Goal: Transaction & Acquisition: Purchase product/service

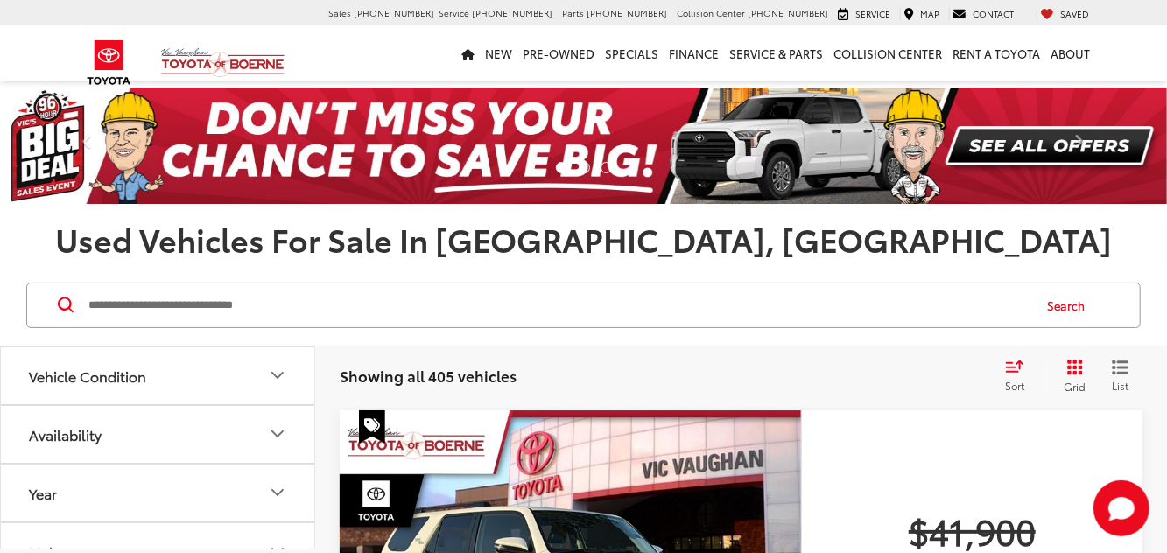
click at [1019, 378] on span "Sort" at bounding box center [1014, 385] width 19 height 15
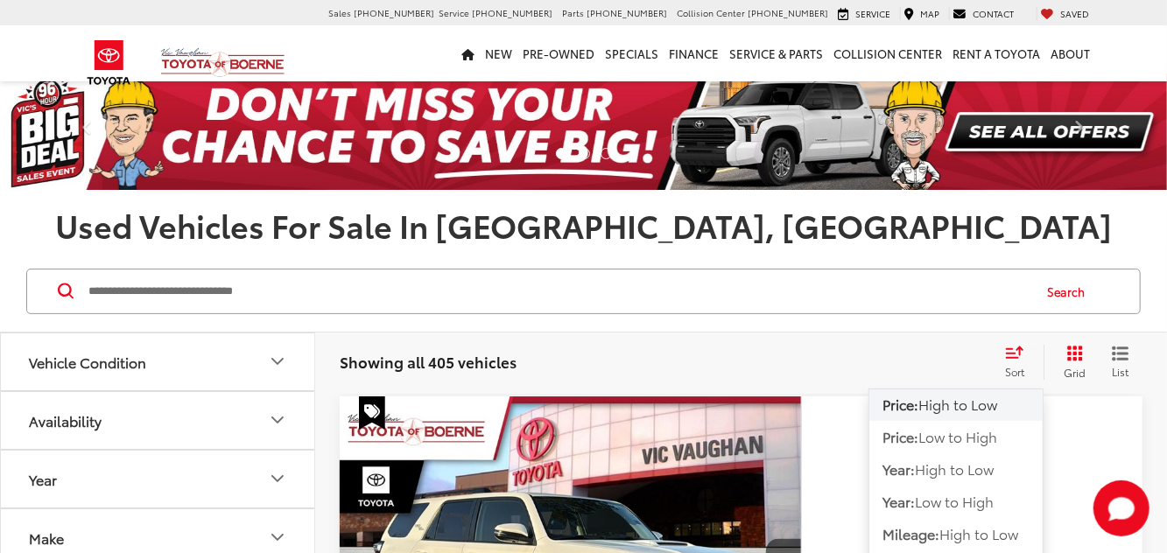
scroll to position [28, 0]
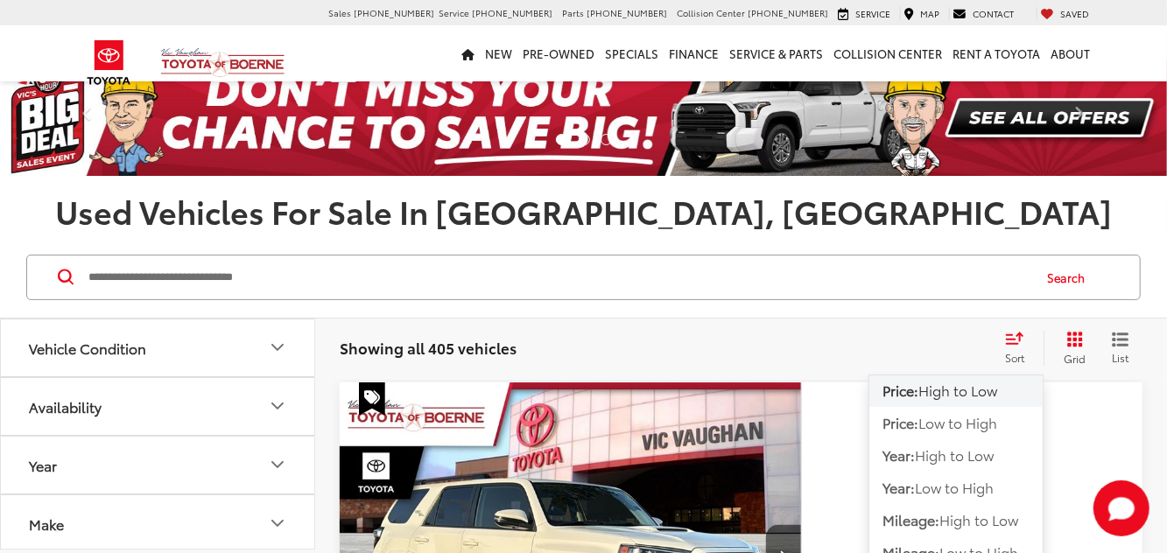
click at [1073, 335] on icon "Grid View" at bounding box center [1075, 340] width 16 height 16
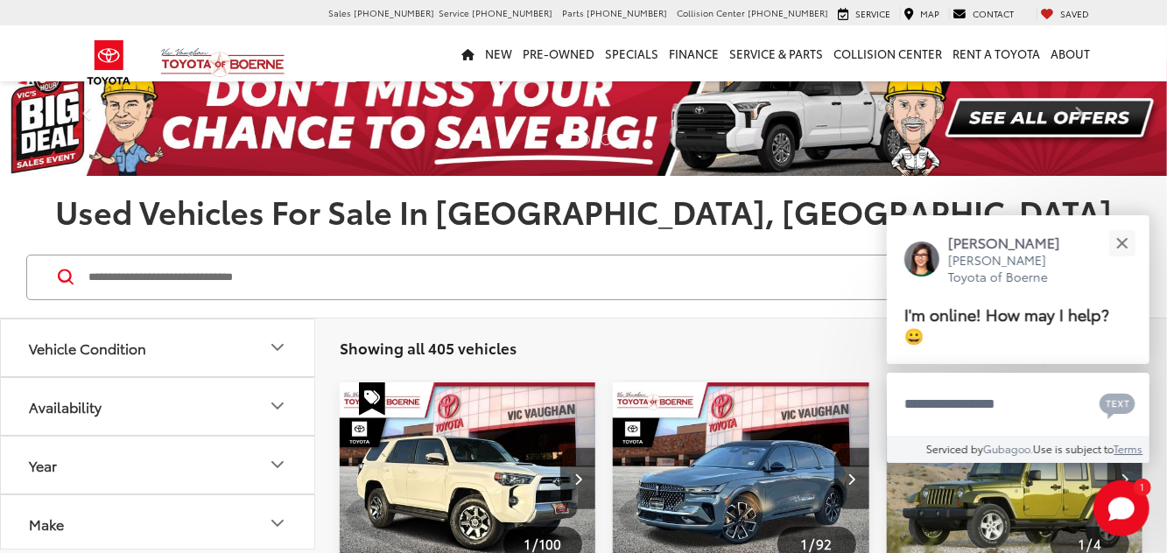
click at [276, 469] on icon "Year" at bounding box center [277, 464] width 21 height 21
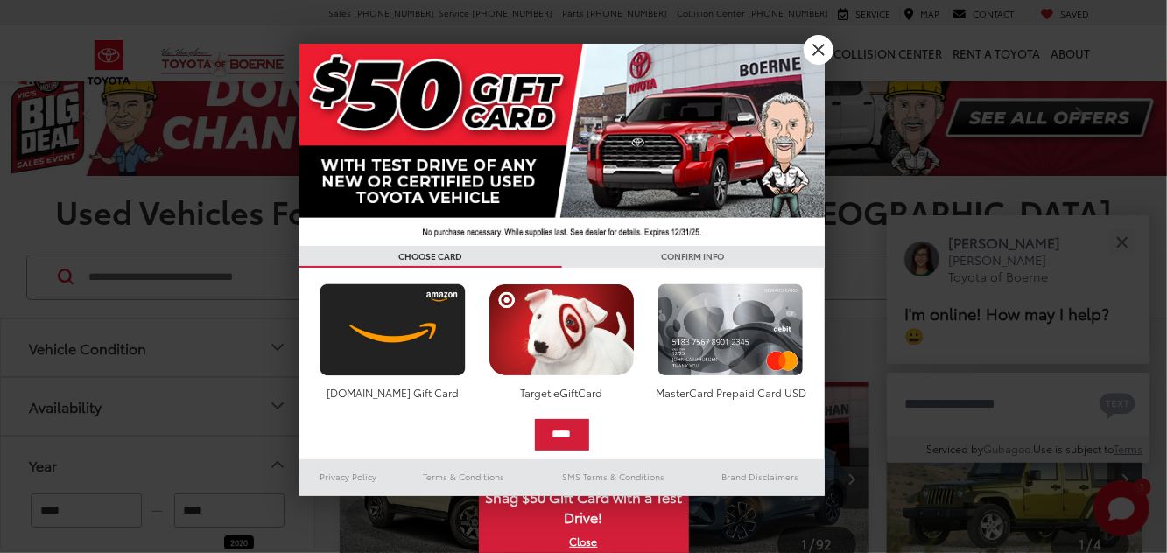
type input "****"
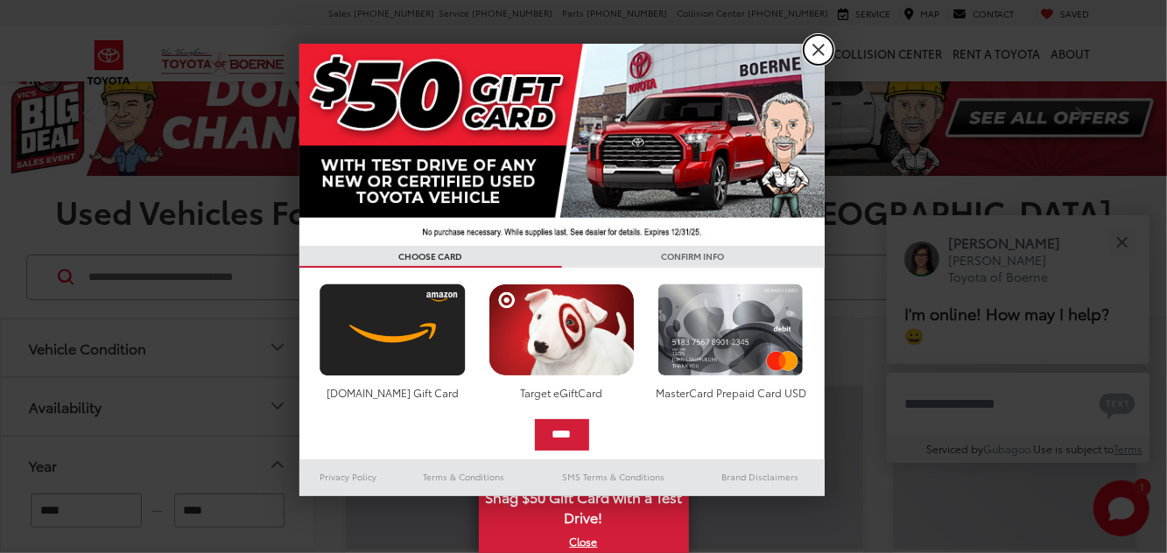
click at [825, 44] on link "X" at bounding box center [819, 50] width 30 height 30
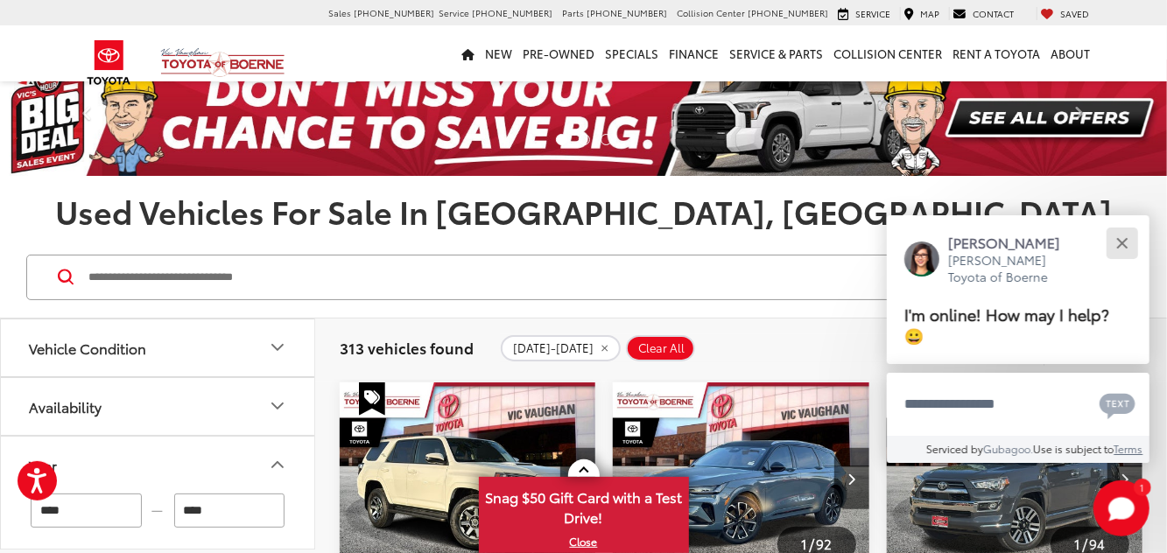
click at [1121, 262] on button "Close" at bounding box center [1122, 243] width 38 height 38
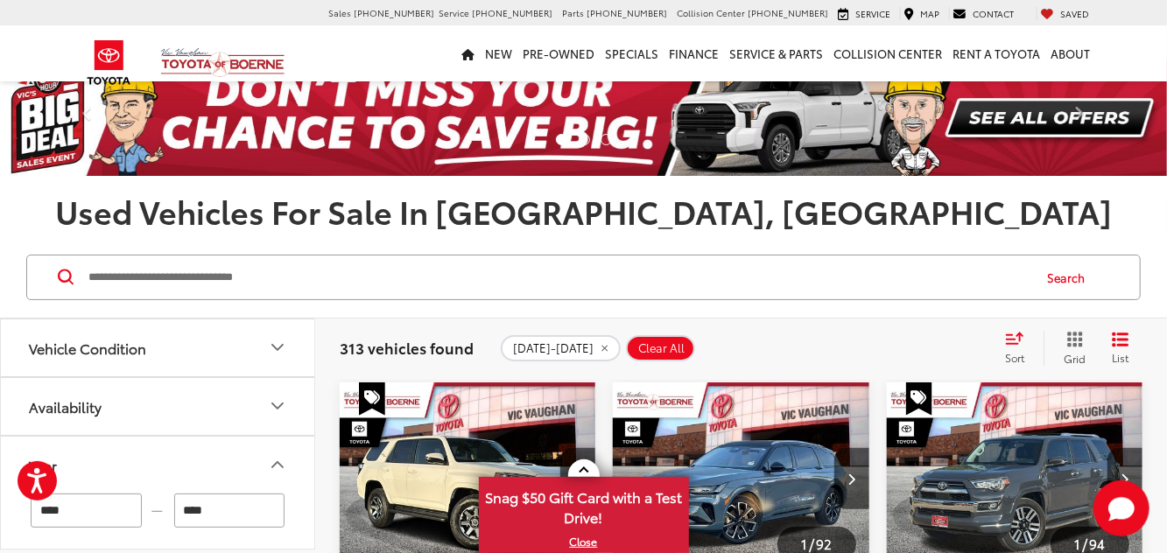
click at [284, 406] on icon "Availability" at bounding box center [277, 406] width 21 height 21
click at [130, 453] on label "In Stock (401)" at bounding box center [158, 452] width 268 height 31
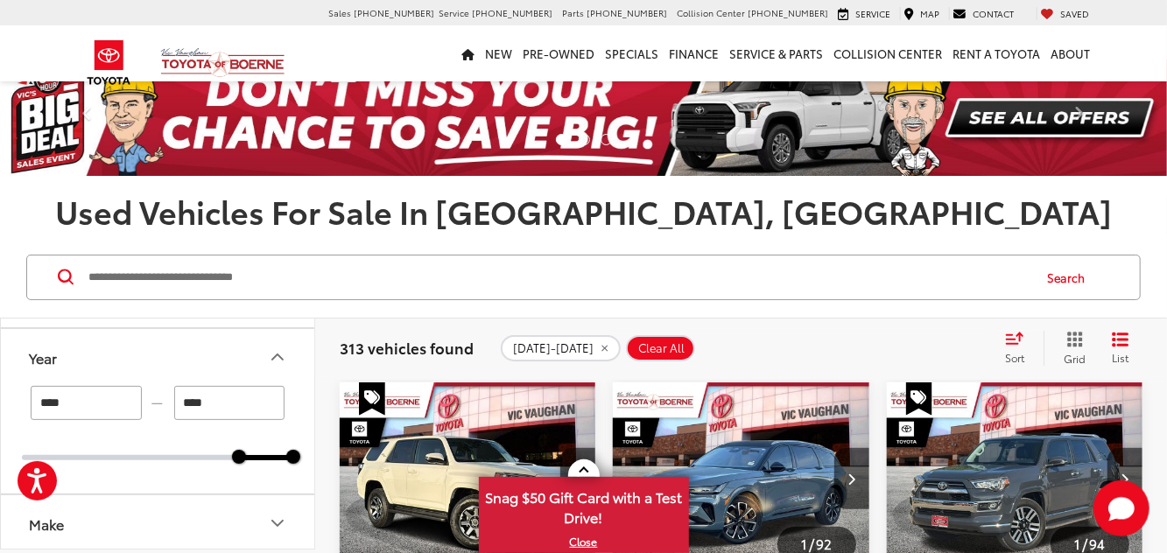
scroll to position [294, 0]
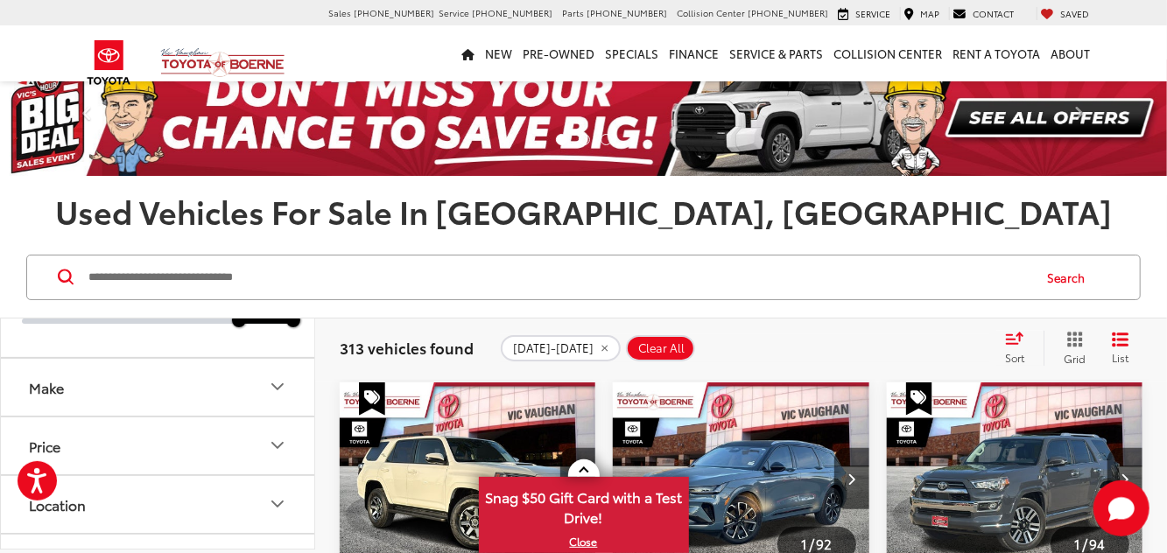
click at [287, 394] on icon "Make" at bounding box center [277, 386] width 21 height 21
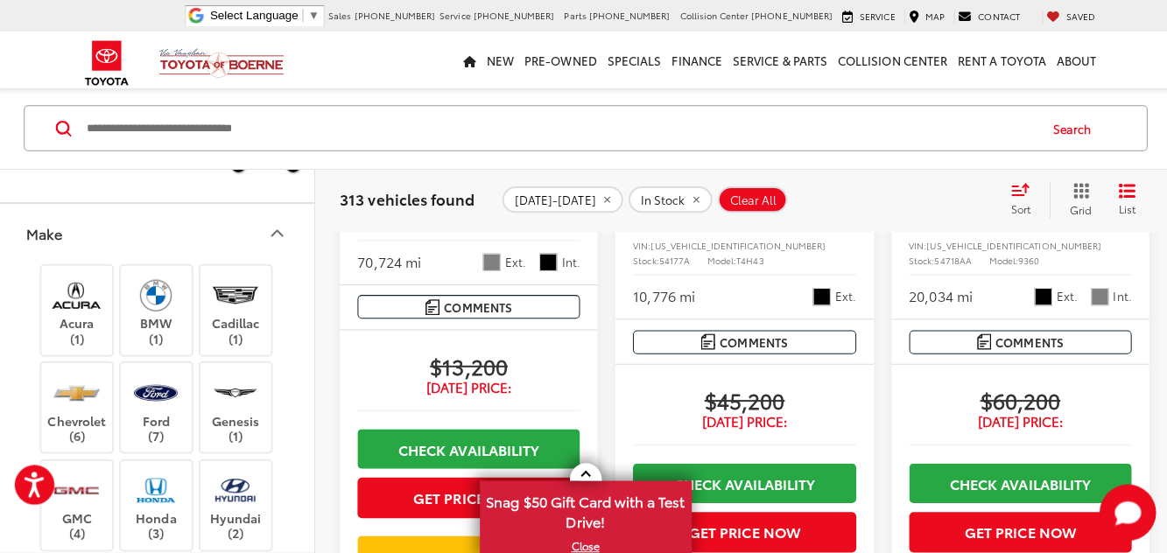
scroll to position [1464, 0]
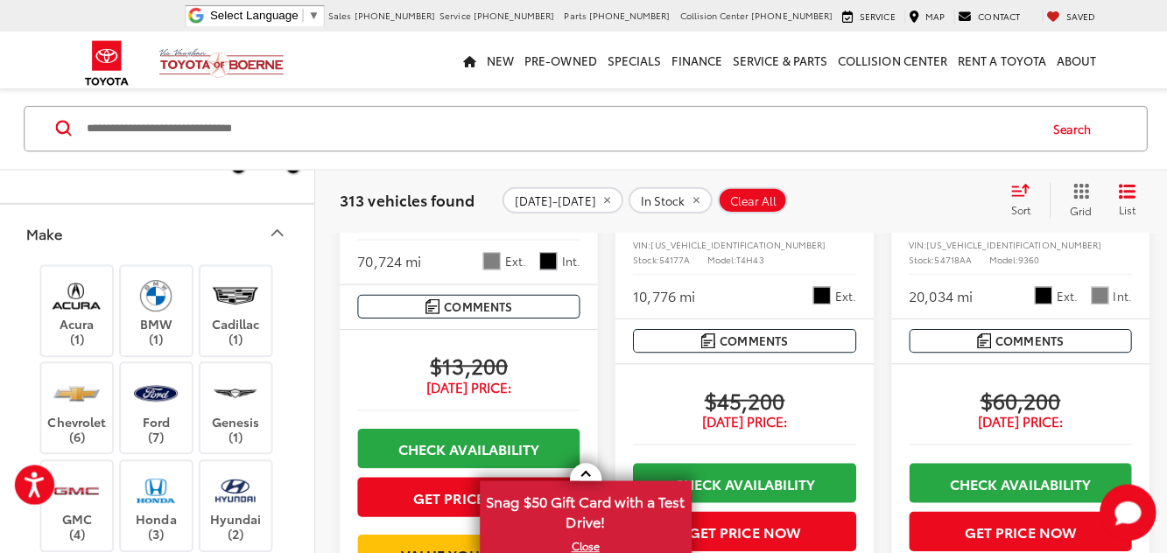
click at [288, 221] on button "Make" at bounding box center [158, 230] width 315 height 57
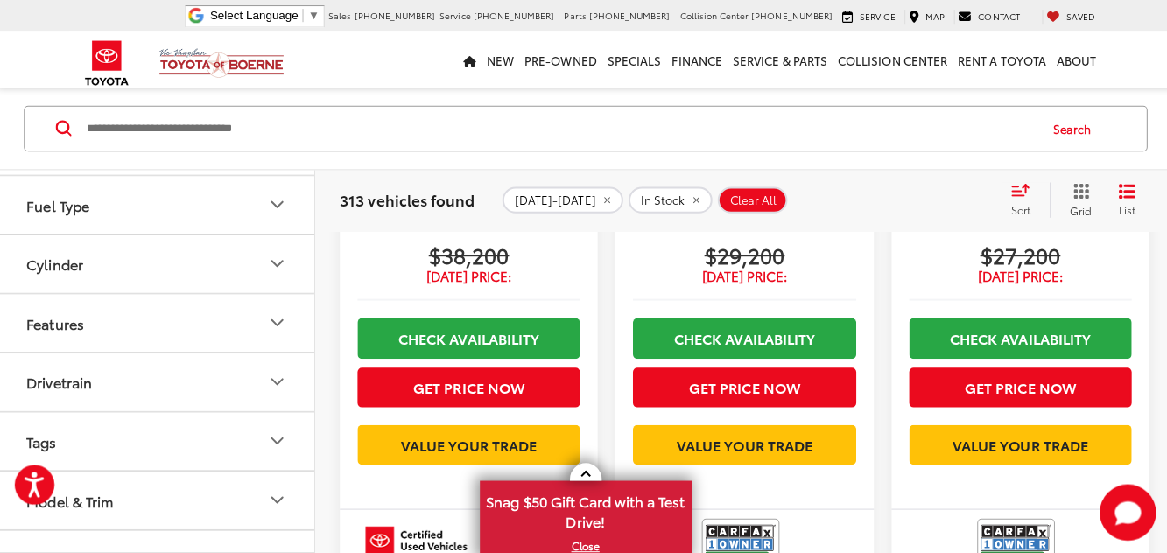
scroll to position [3510, 0]
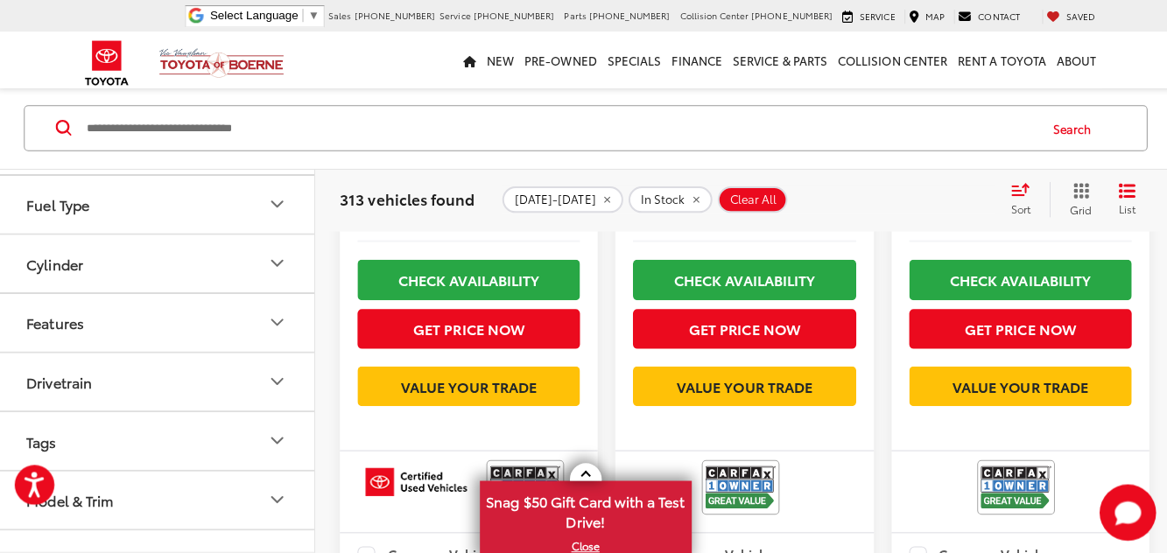
click at [1121, 208] on span "List" at bounding box center [1121, 207] width 18 height 15
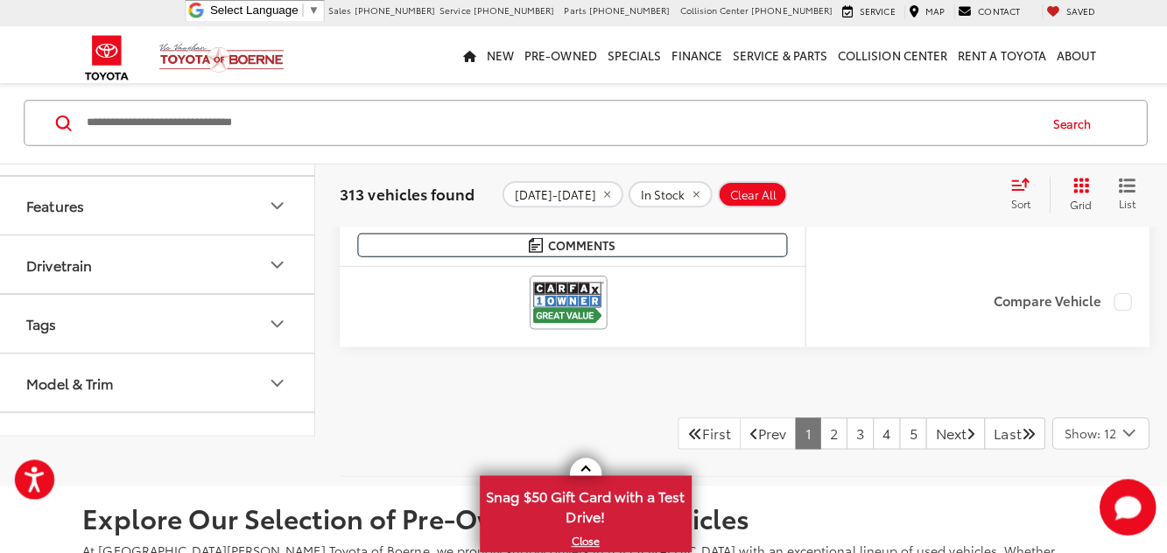
scroll to position [8288, 0]
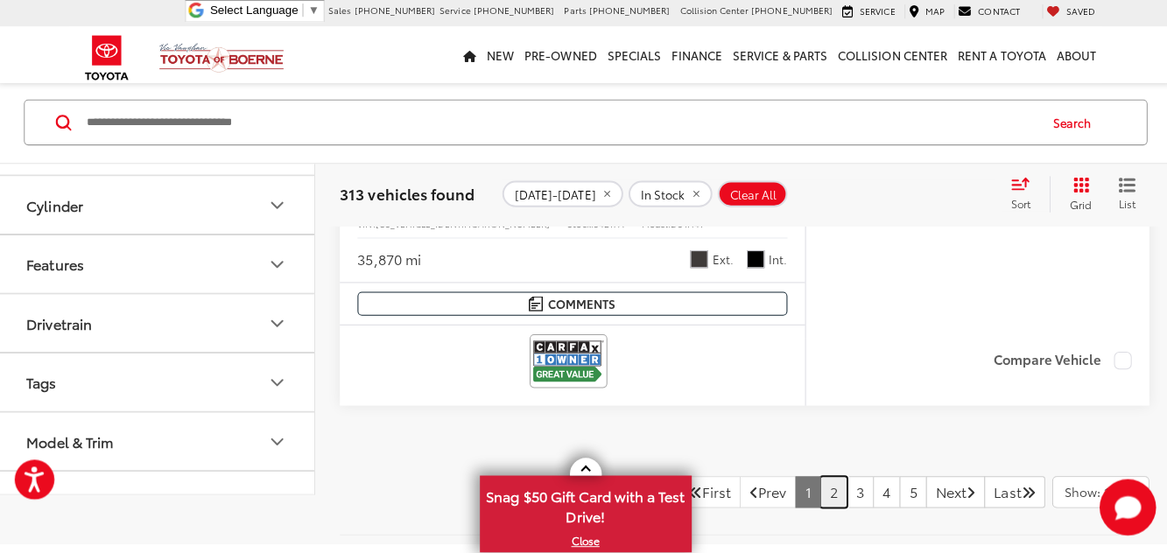
click at [816, 483] on link "2" at bounding box center [829, 494] width 27 height 32
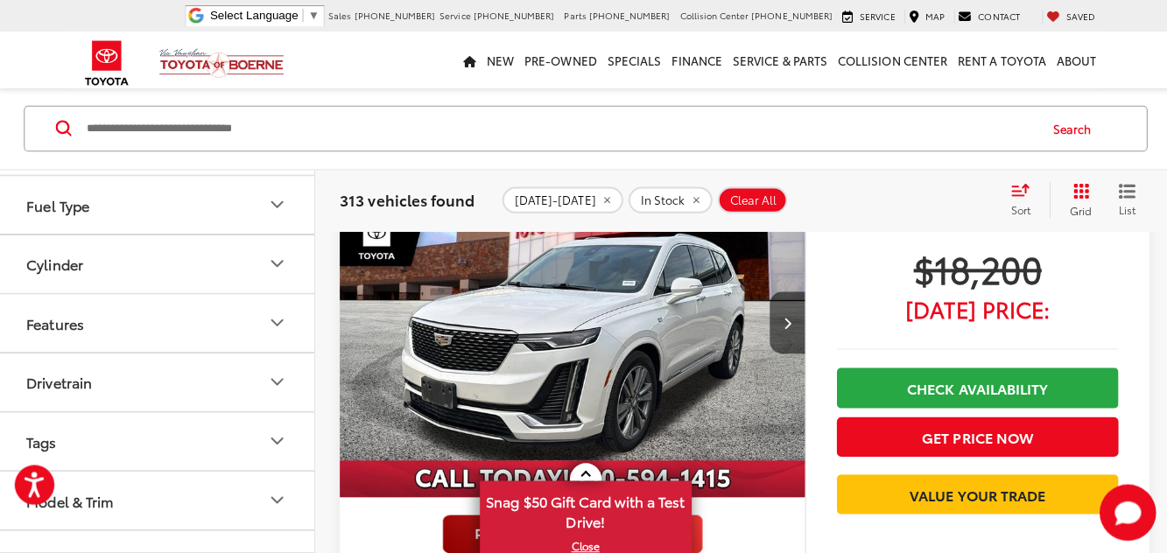
scroll to position [1662, 0]
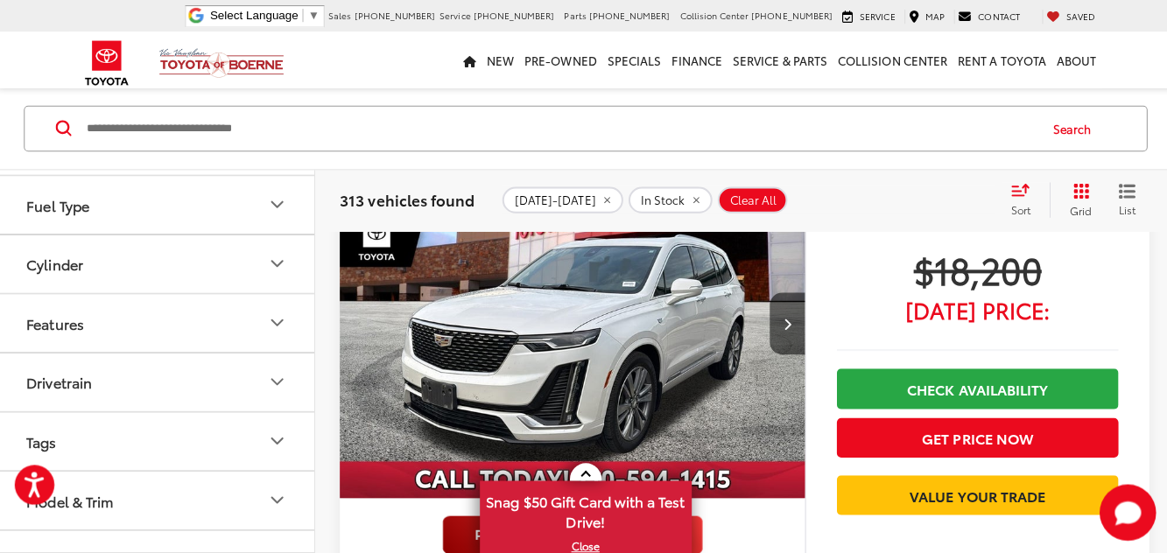
click at [771, 331] on button "Next image" at bounding box center [783, 321] width 35 height 61
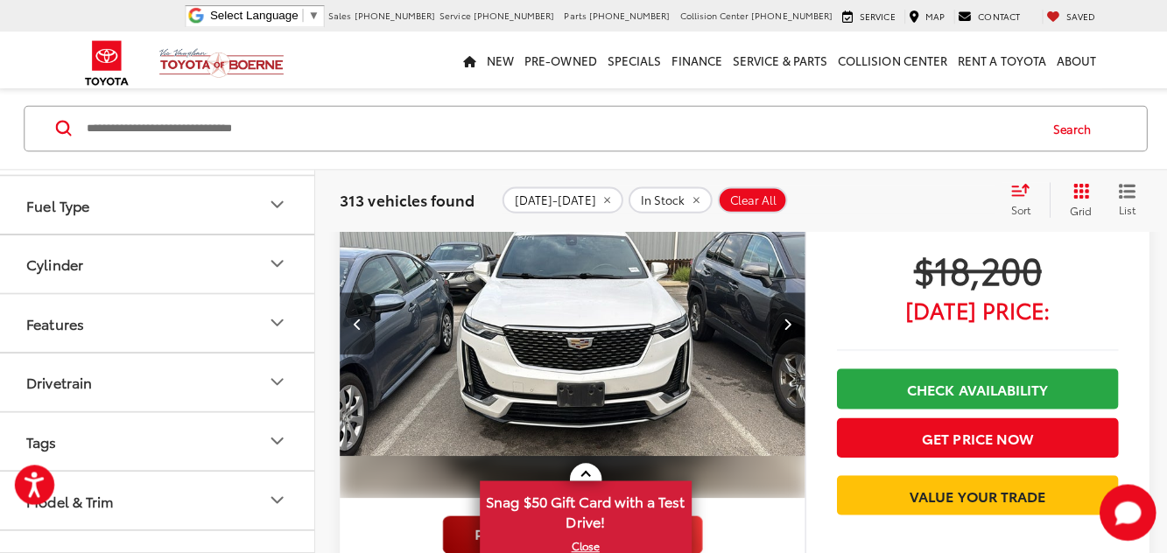
click at [773, 313] on button "Next image" at bounding box center [783, 321] width 35 height 61
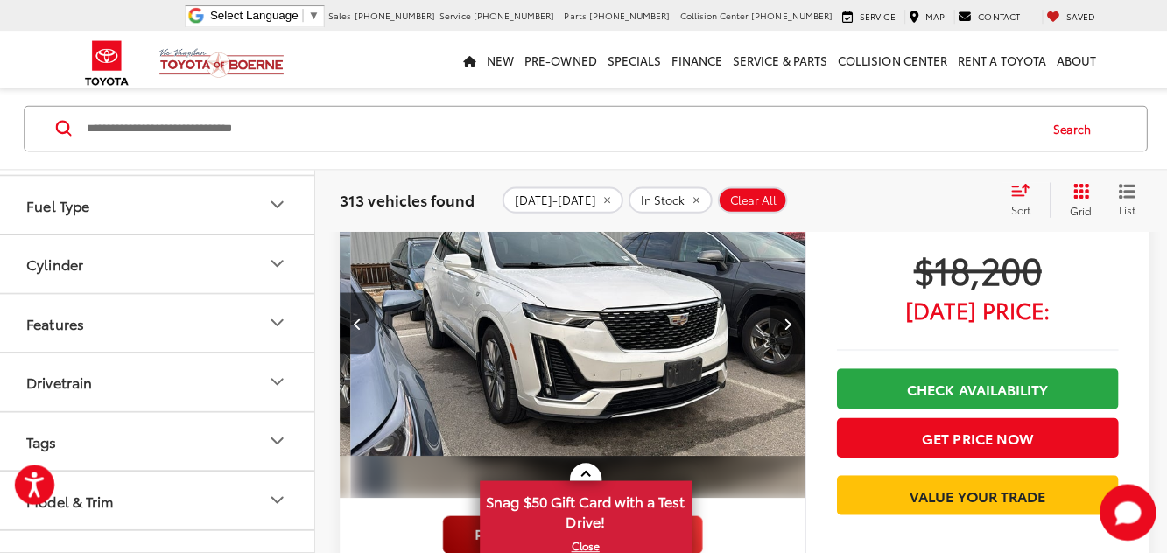
scroll to position [0, 929]
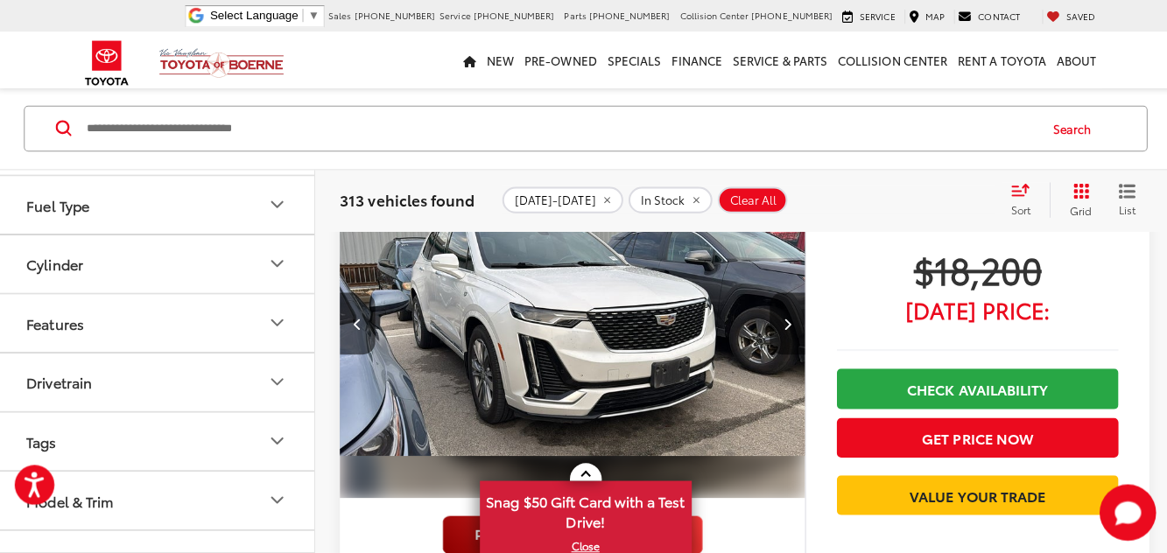
click at [776, 317] on button "Next image" at bounding box center [783, 321] width 35 height 61
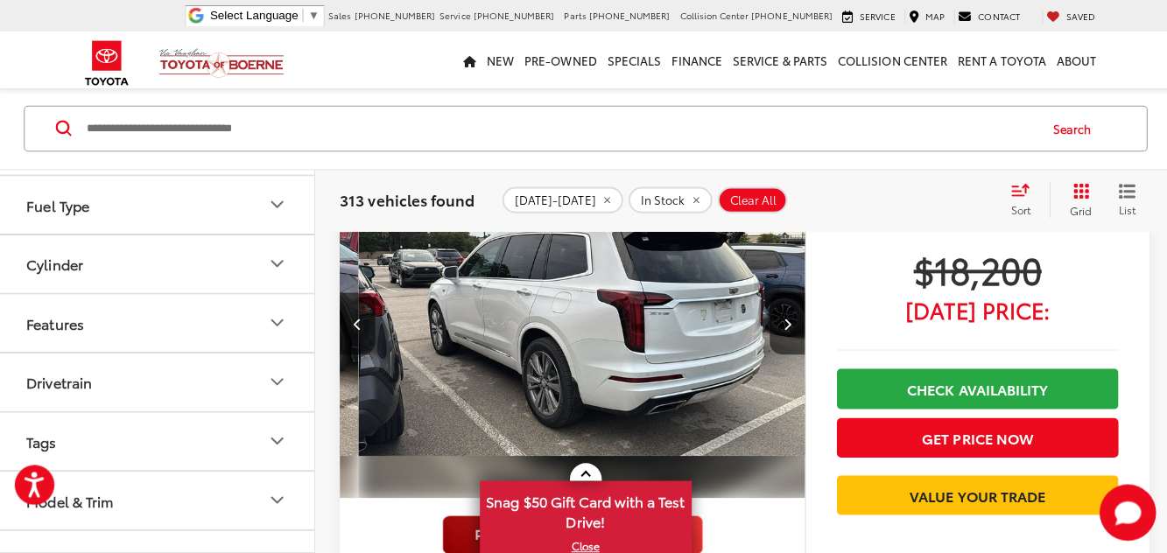
scroll to position [0, 1393]
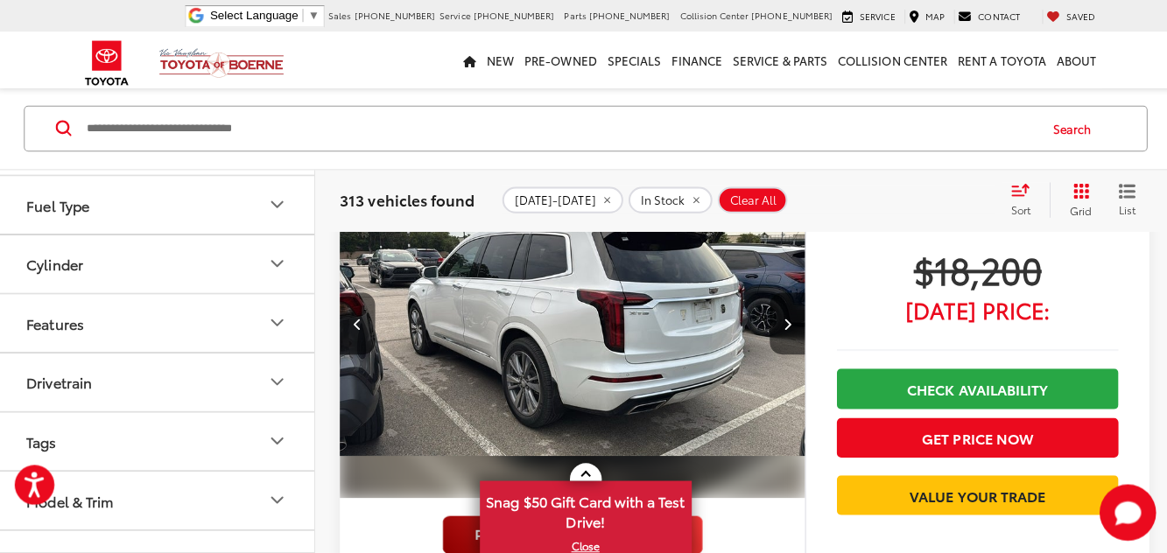
click at [776, 308] on button "Next image" at bounding box center [783, 321] width 35 height 61
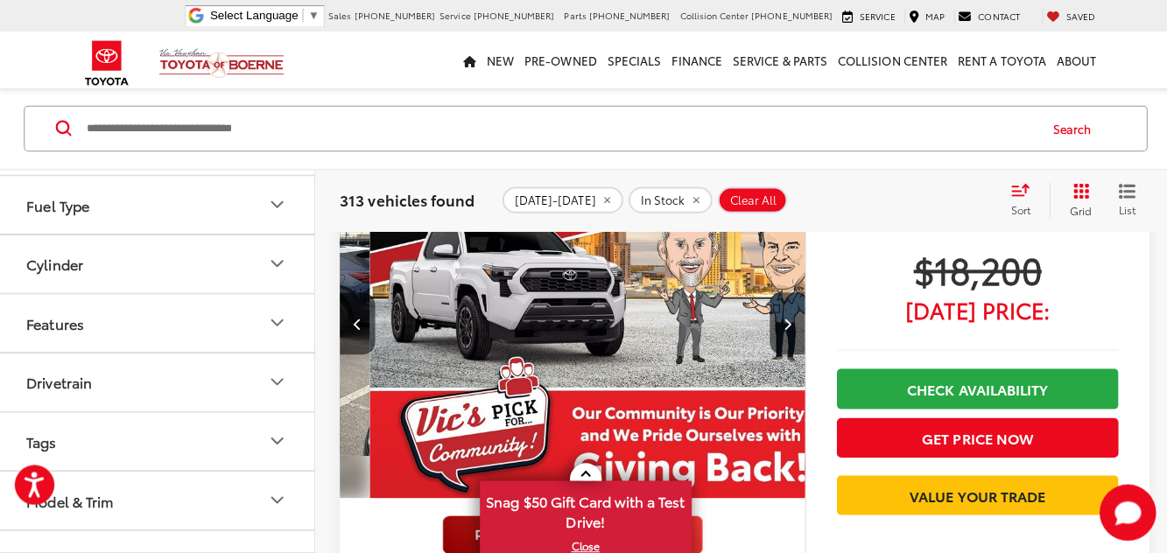
scroll to position [0, 1857]
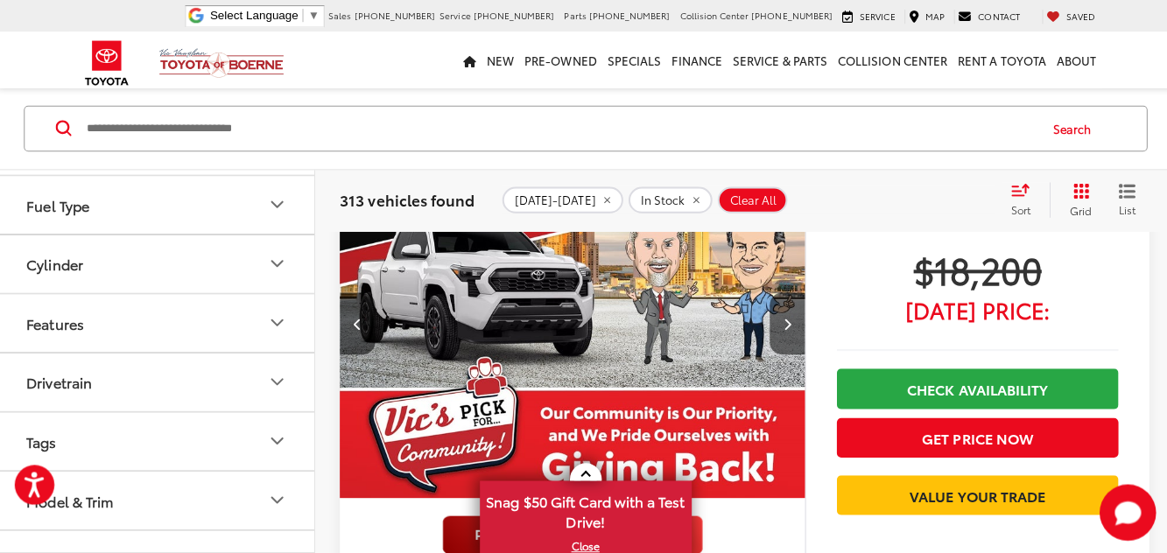
click at [776, 324] on button "Next image" at bounding box center [783, 321] width 35 height 61
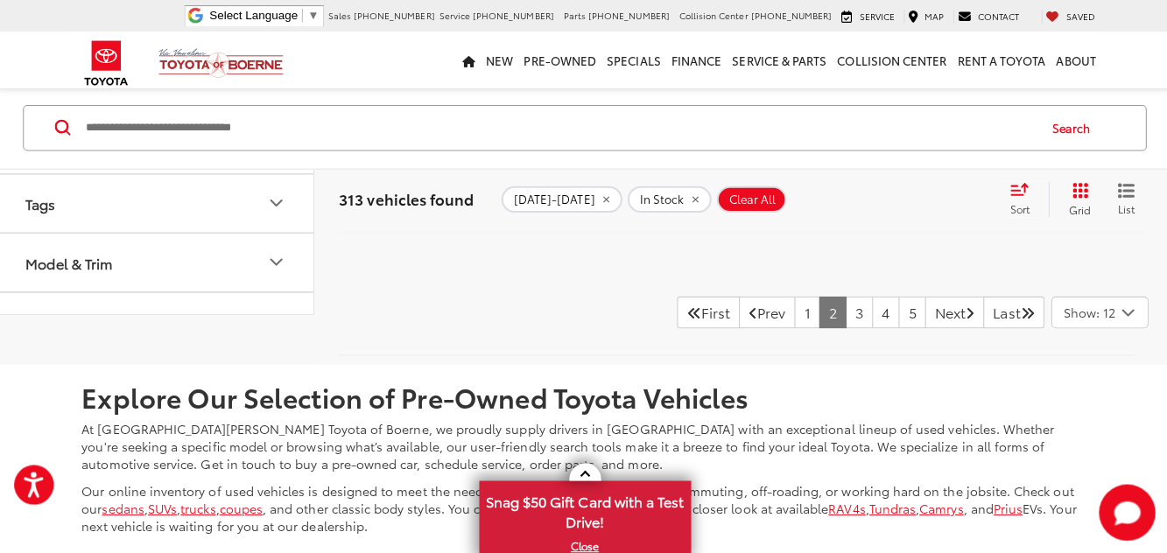
scroll to position [8516, 0]
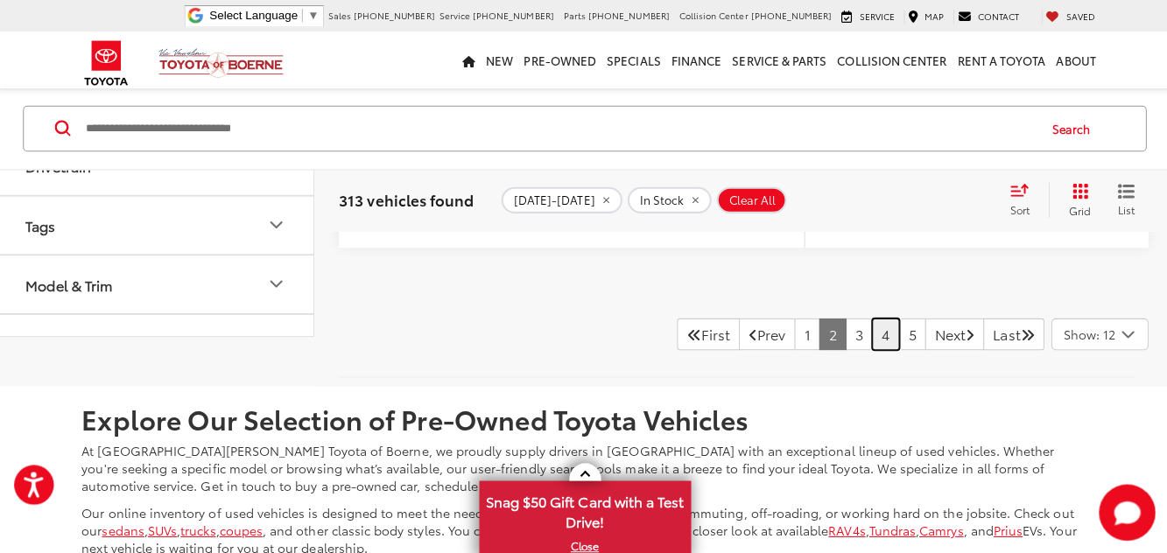
click at [868, 340] on link "4" at bounding box center [881, 332] width 27 height 32
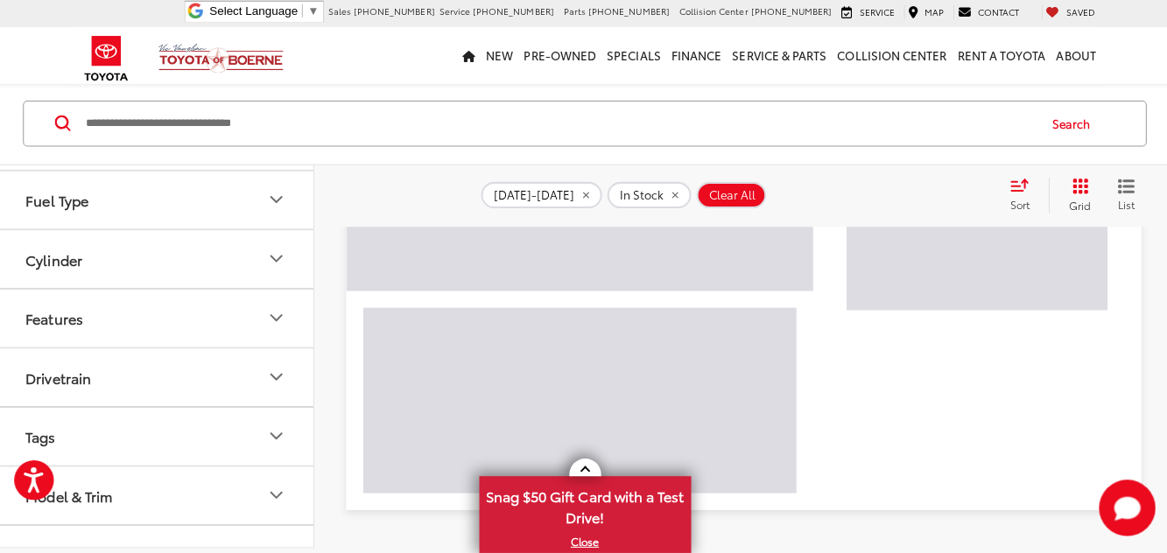
scroll to position [641, 0]
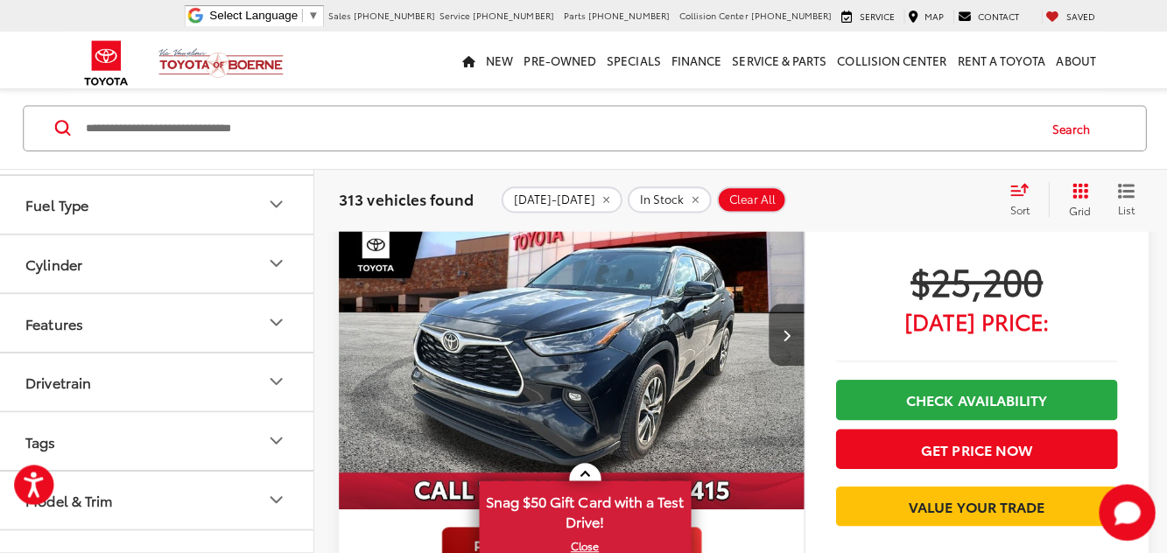
scroll to position [7884, 0]
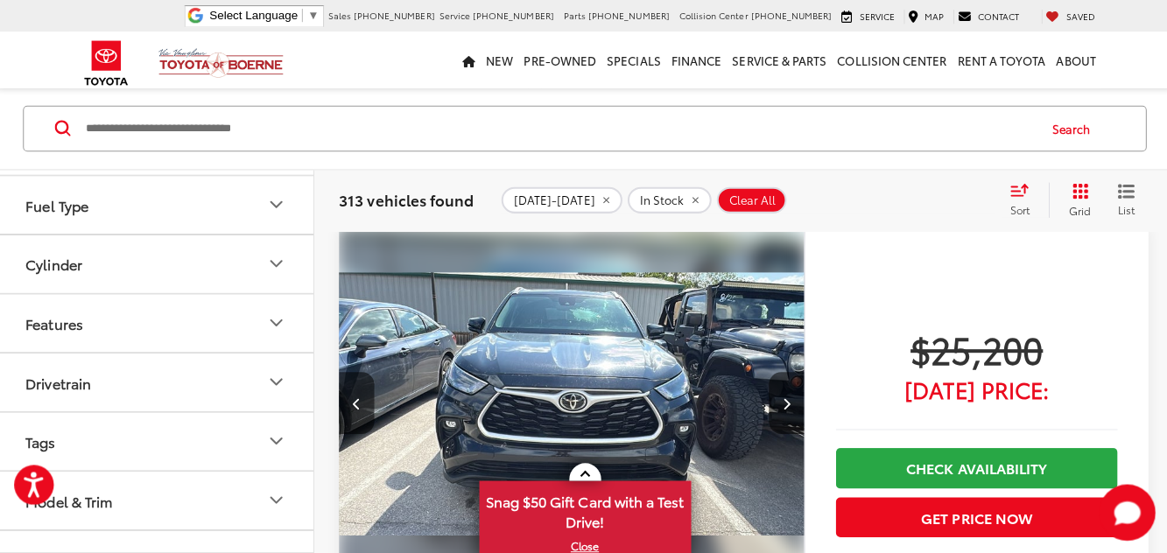
click at [775, 379] on button "Next image" at bounding box center [783, 399] width 35 height 61
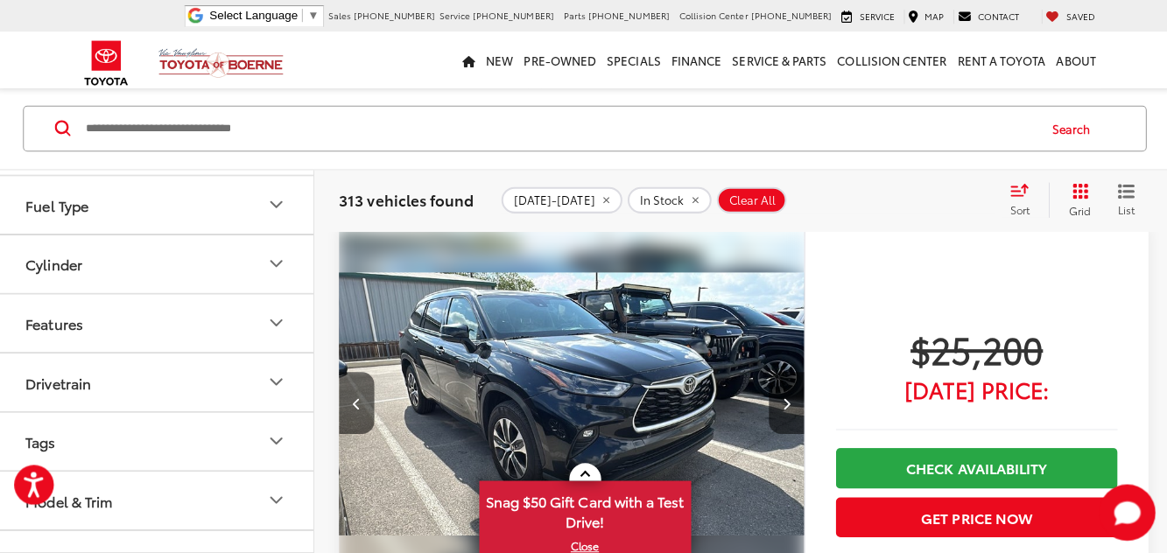
click at [779, 378] on button "Next image" at bounding box center [783, 399] width 35 height 61
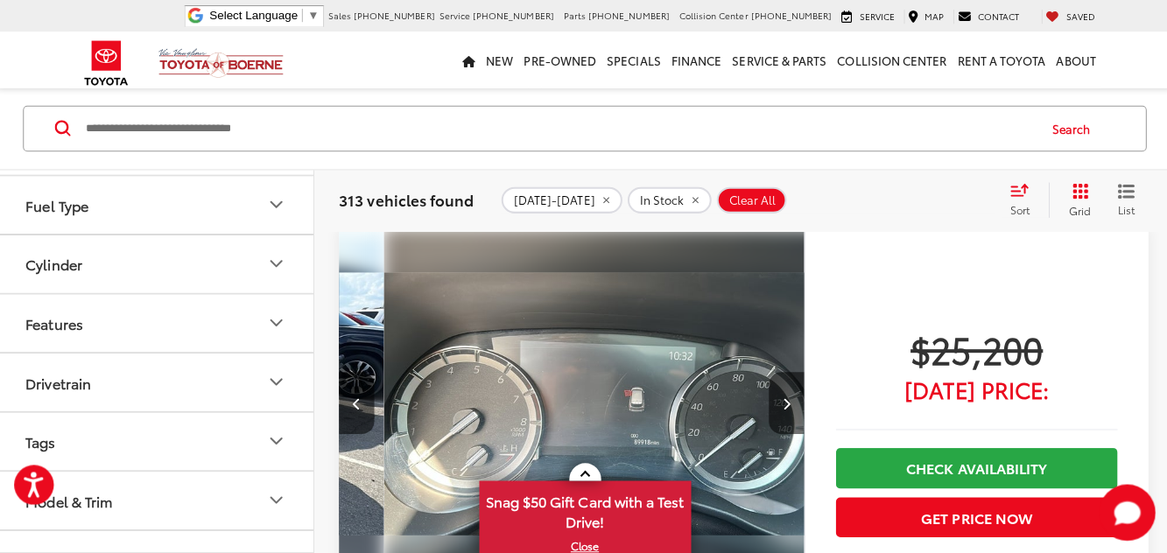
scroll to position [0, 1393]
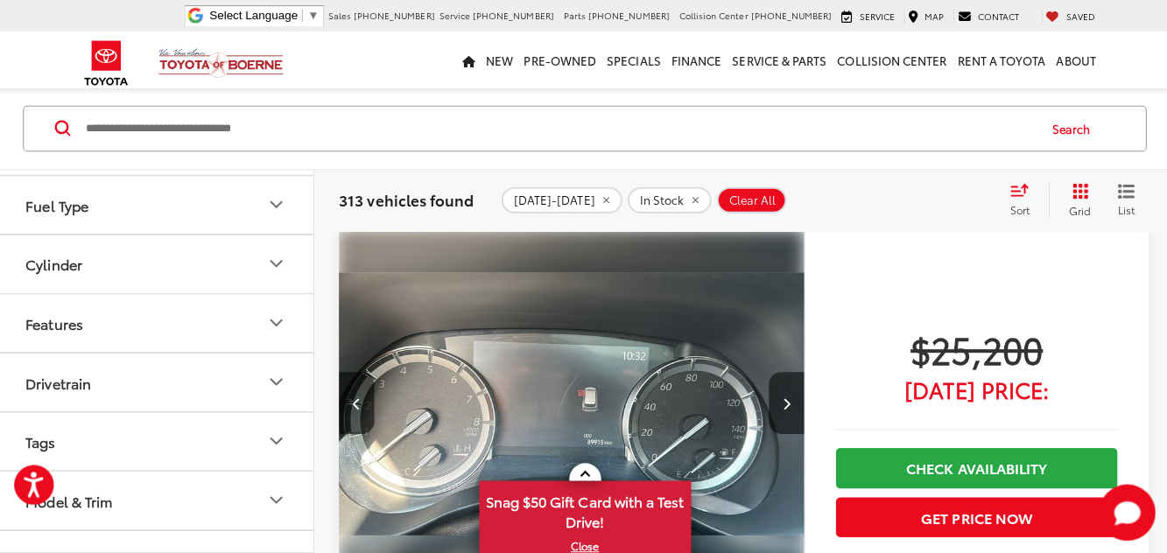
click at [775, 383] on button "Next image" at bounding box center [783, 399] width 35 height 61
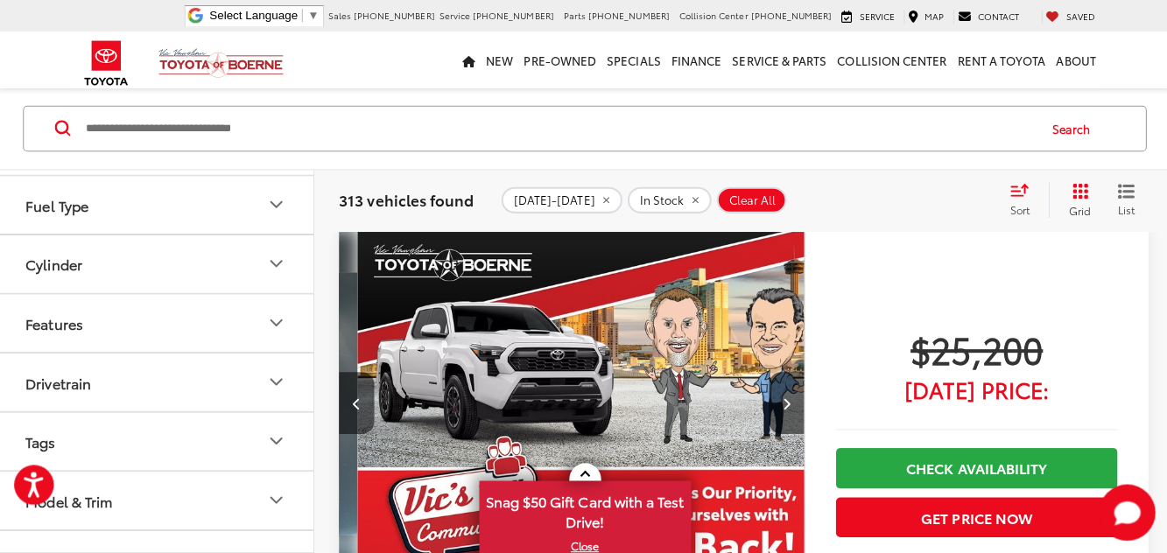
scroll to position [0, 1857]
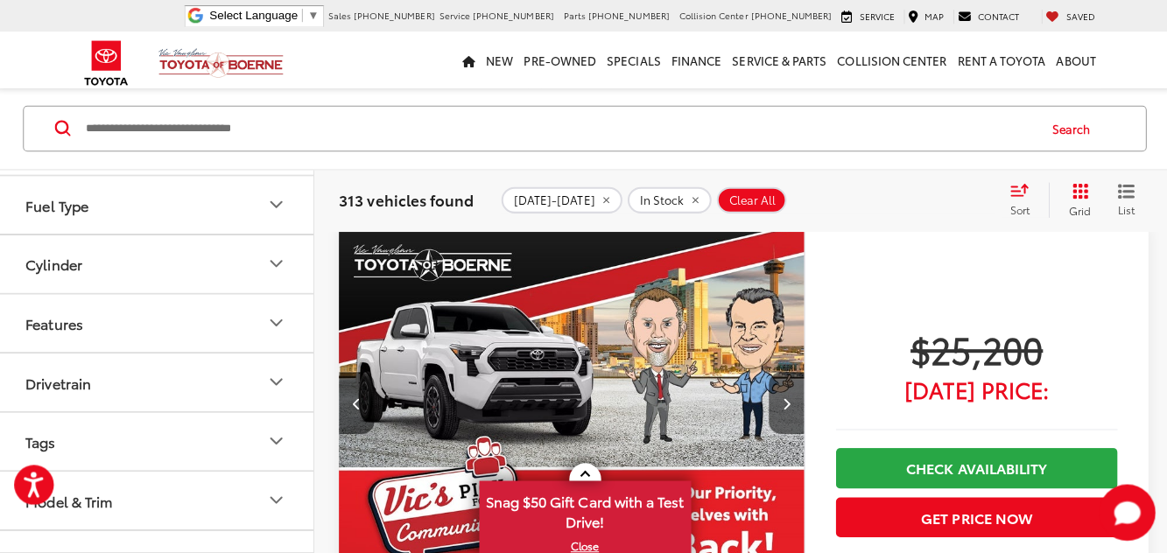
click at [777, 371] on button "Next image" at bounding box center [783, 399] width 35 height 61
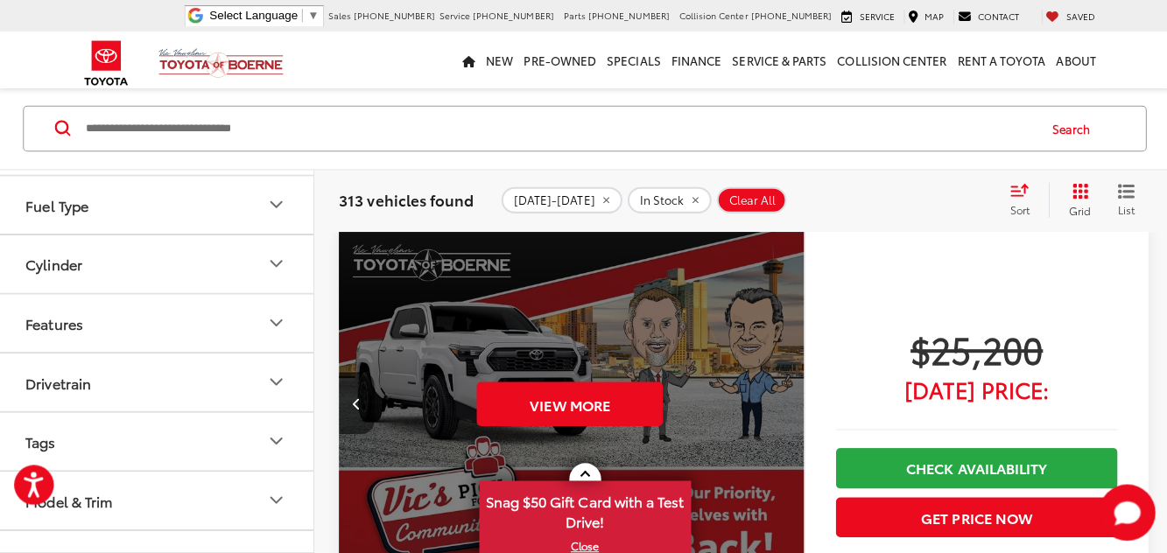
scroll to position [7884, 0]
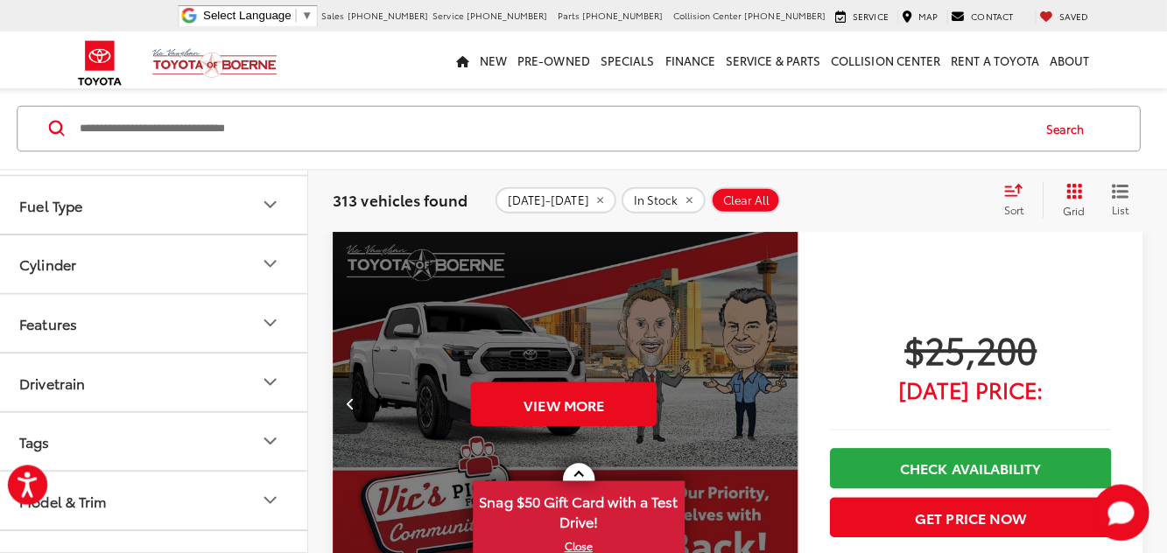
click at [350, 410] on button "Previous image" at bounding box center [357, 399] width 35 height 61
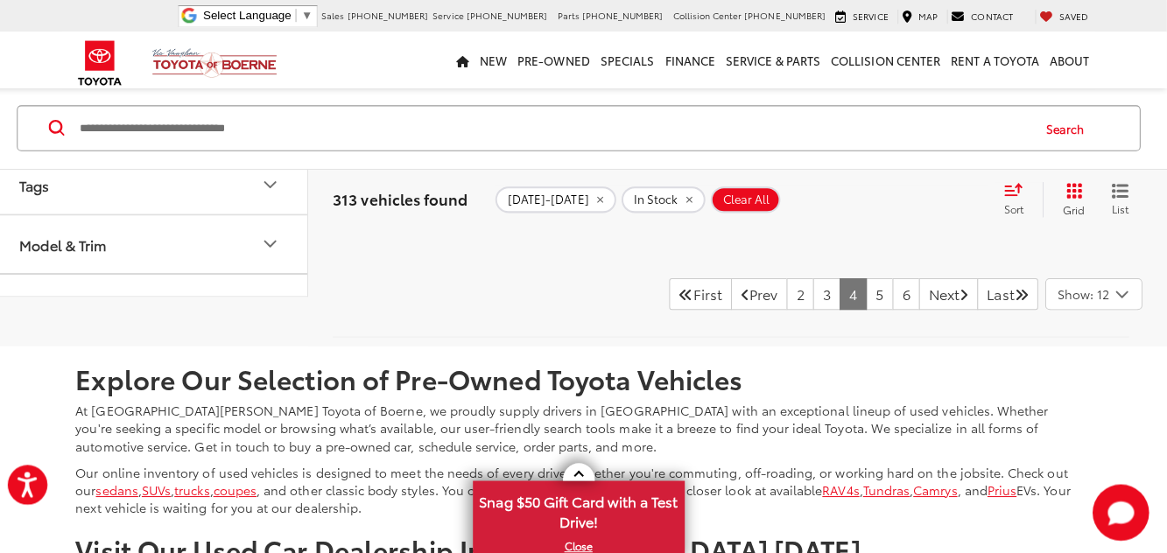
scroll to position [8532, 0]
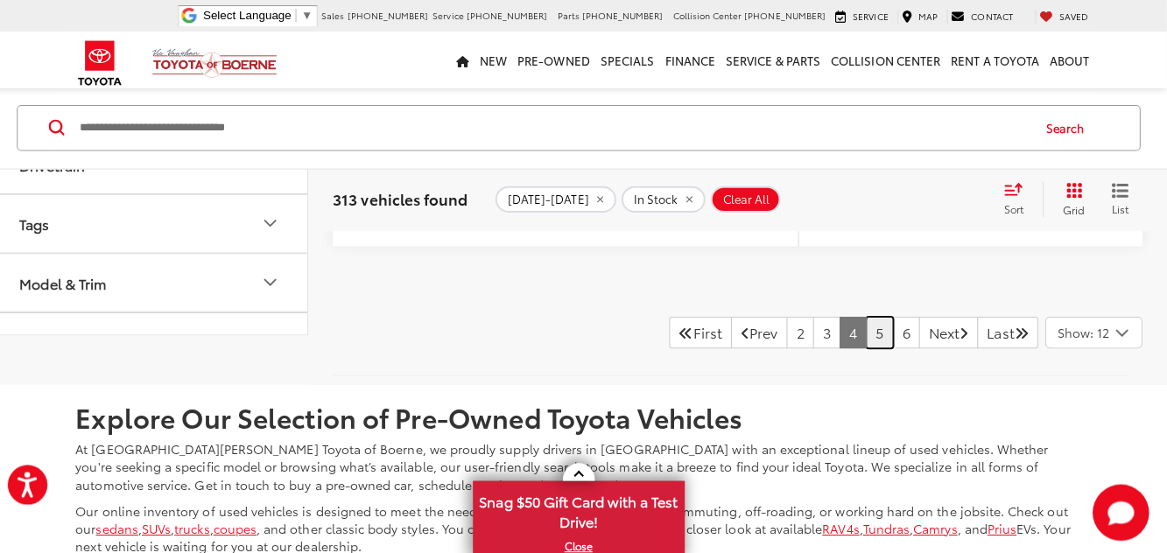
click at [868, 327] on link "5" at bounding box center [881, 330] width 27 height 32
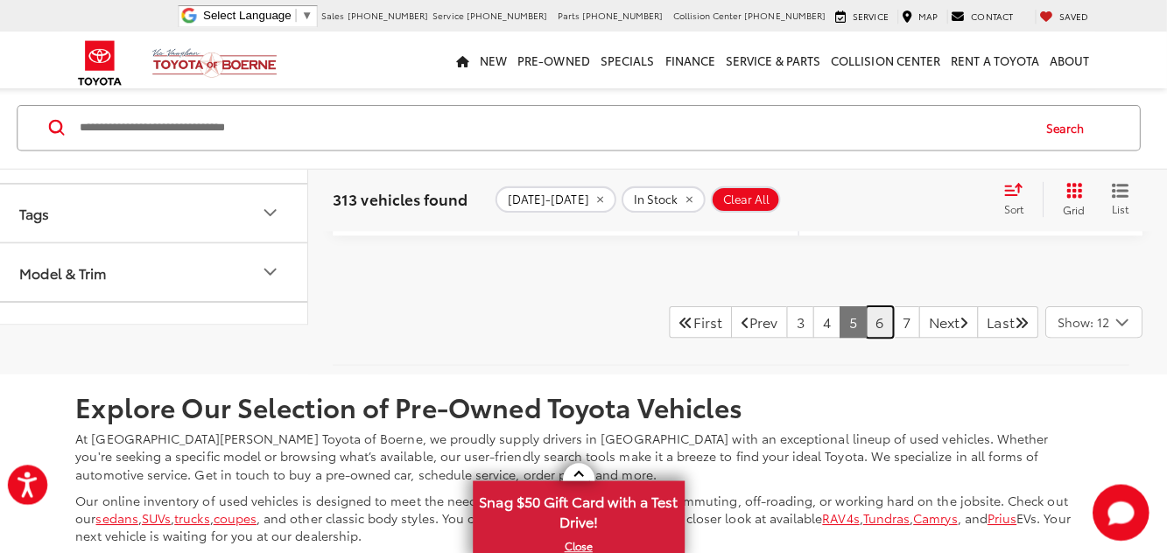
scroll to position [8542, 0]
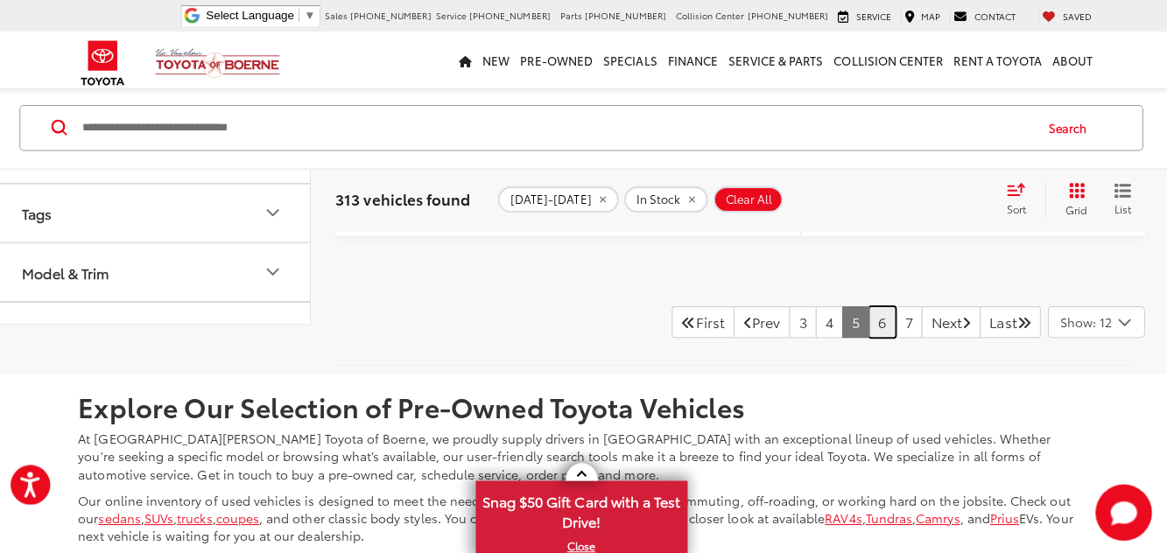
click at [868, 311] on link "6" at bounding box center [881, 320] width 27 height 32
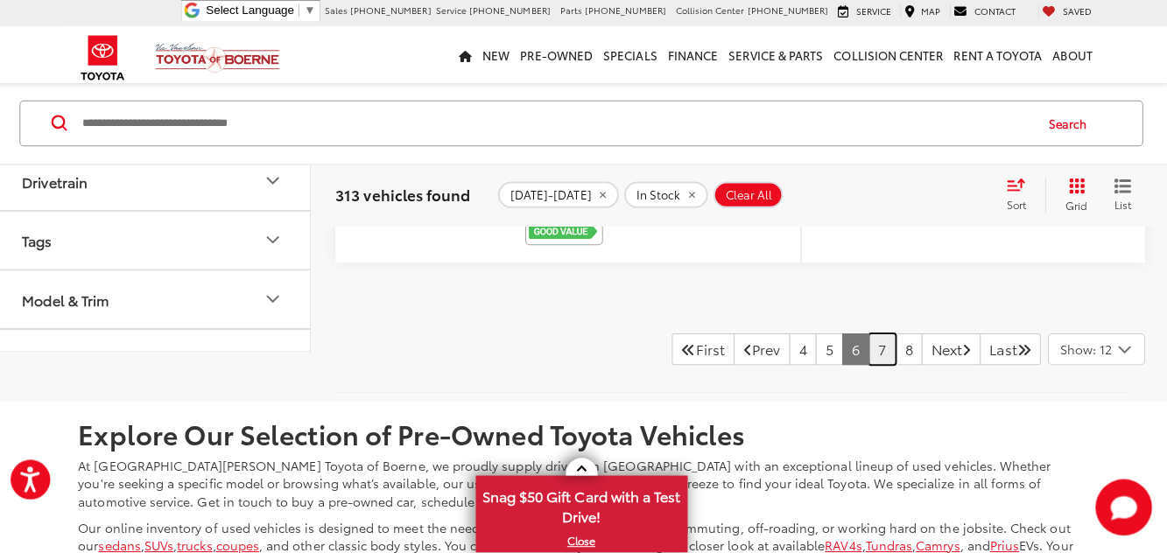
scroll to position [8519, 0]
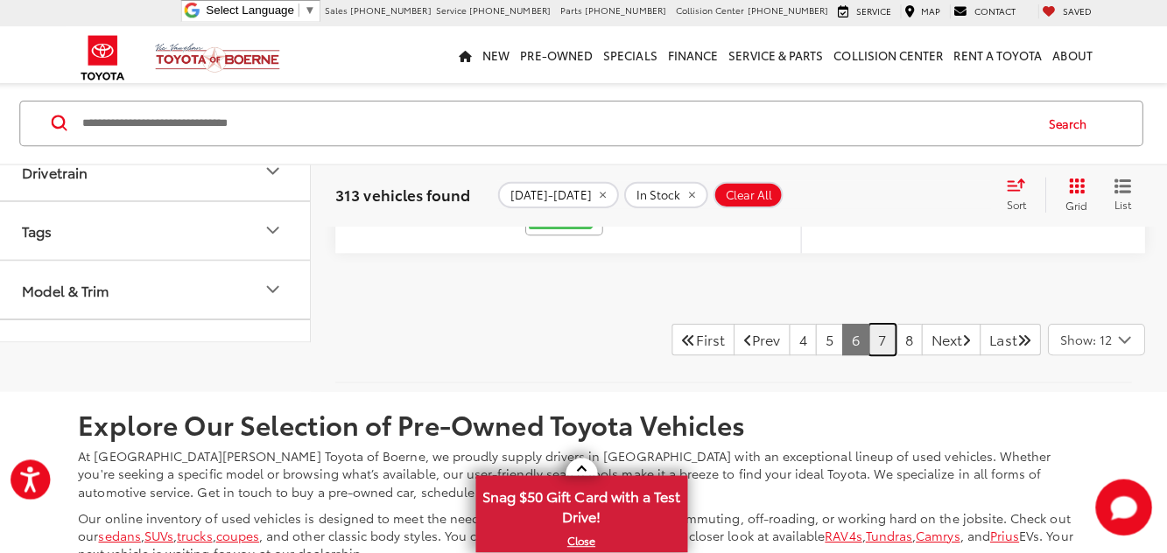
click at [868, 334] on link "7" at bounding box center [881, 343] width 27 height 32
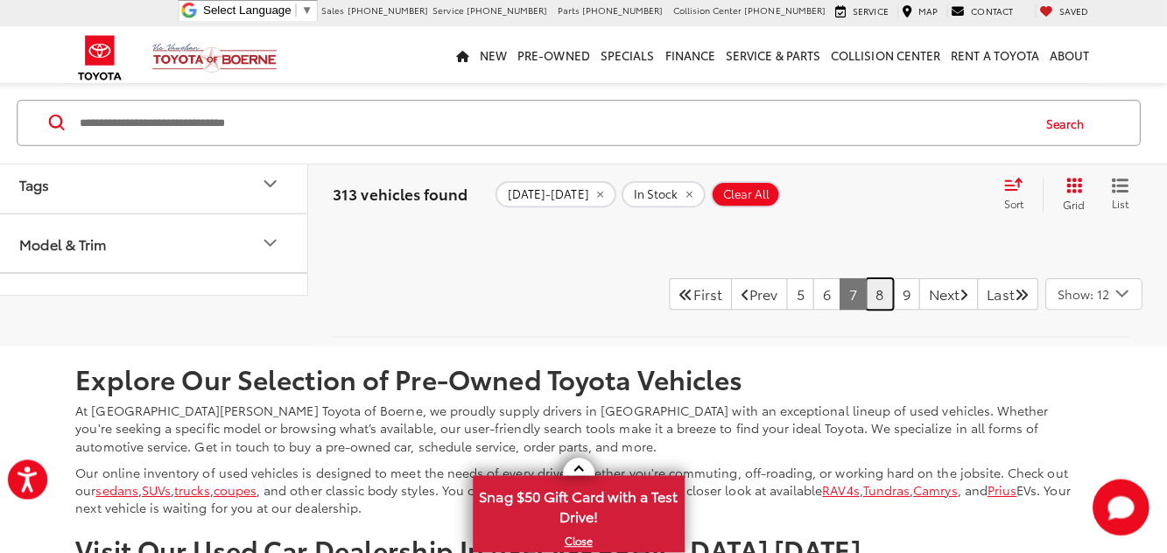
scroll to position [8561, 0]
click at [868, 307] on link "8" at bounding box center [881, 296] width 27 height 32
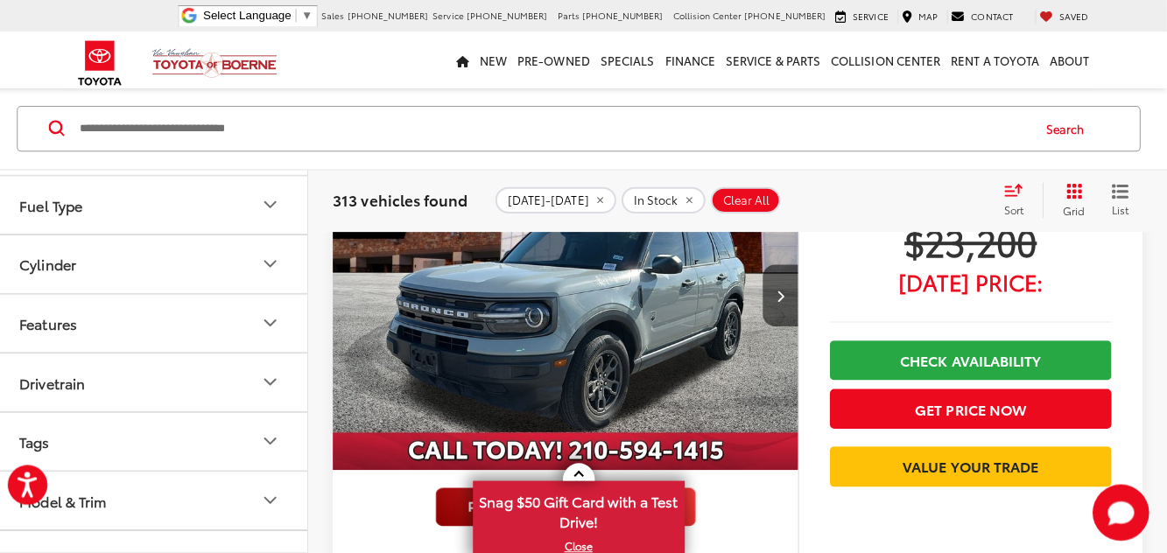
scroll to position [5147, 0]
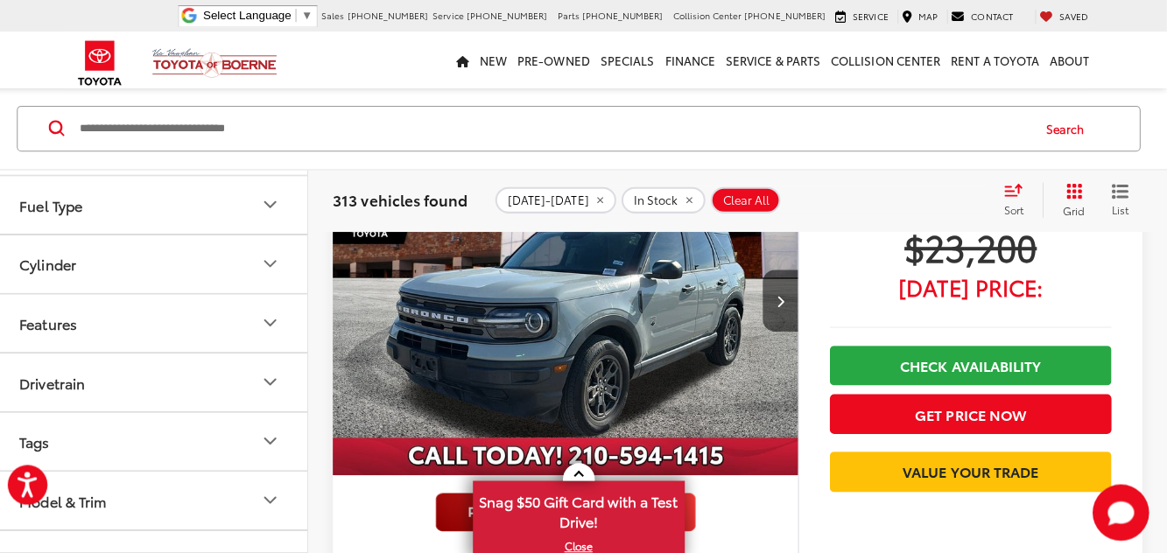
click at [786, 308] on button "Next image" at bounding box center [783, 298] width 35 height 61
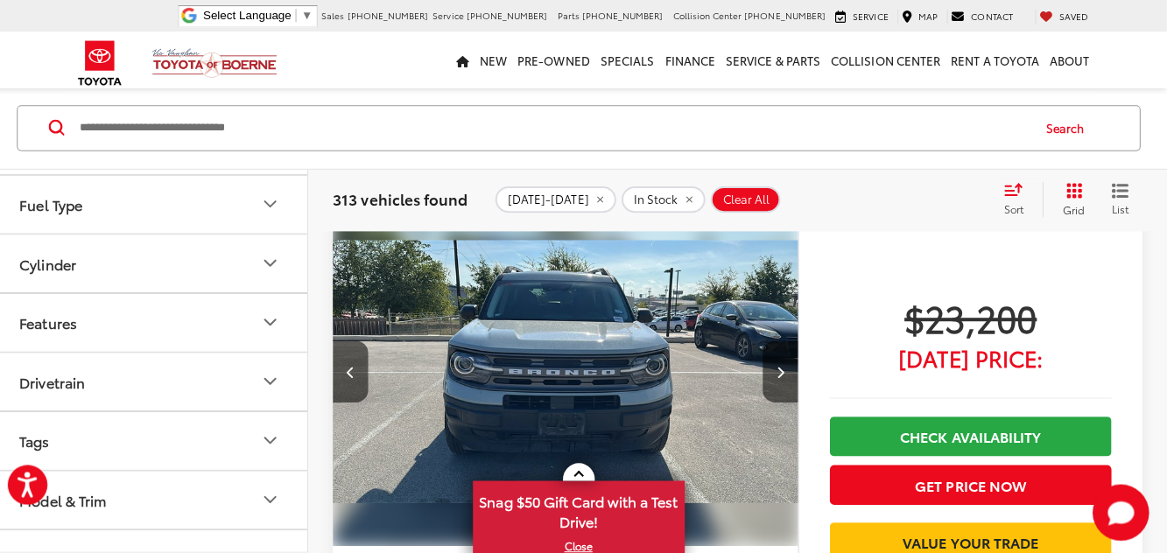
scroll to position [5070, 0]
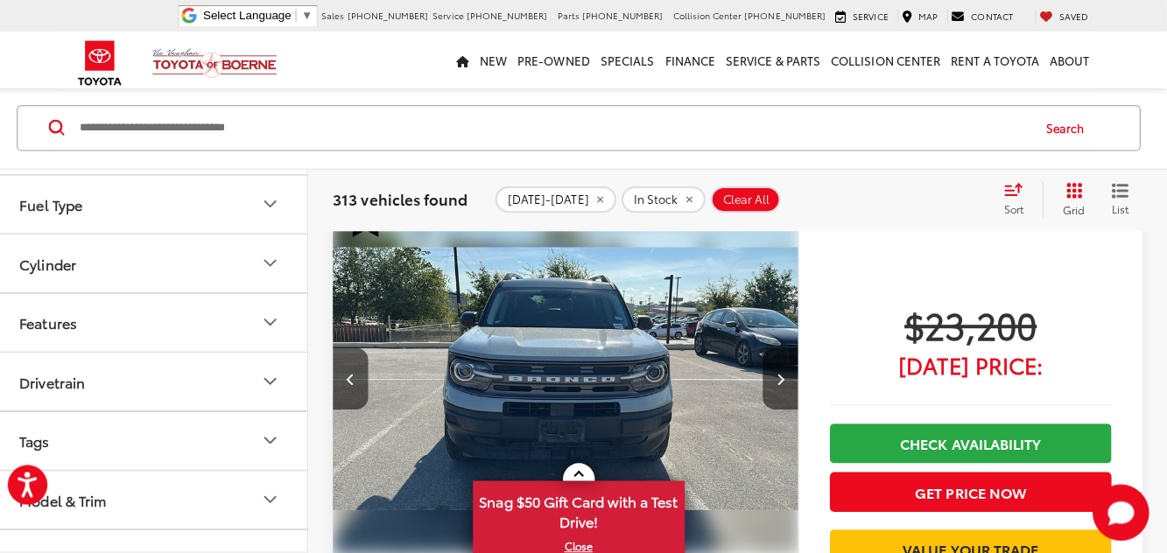
click at [787, 369] on icon "Next image" at bounding box center [783, 375] width 8 height 12
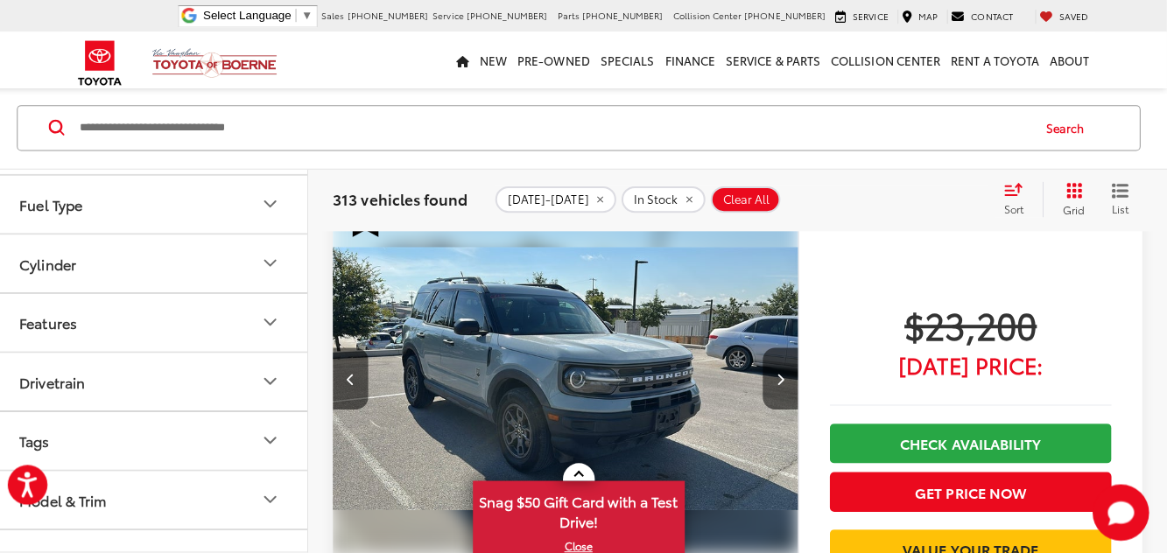
click at [781, 369] on icon "Next image" at bounding box center [783, 375] width 8 height 12
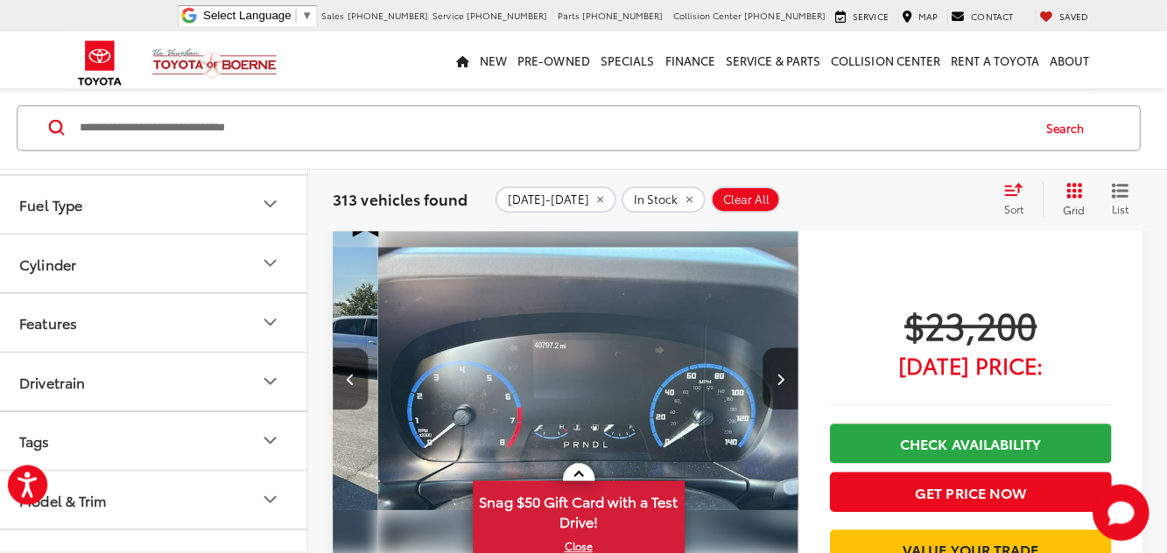
scroll to position [0, 1393]
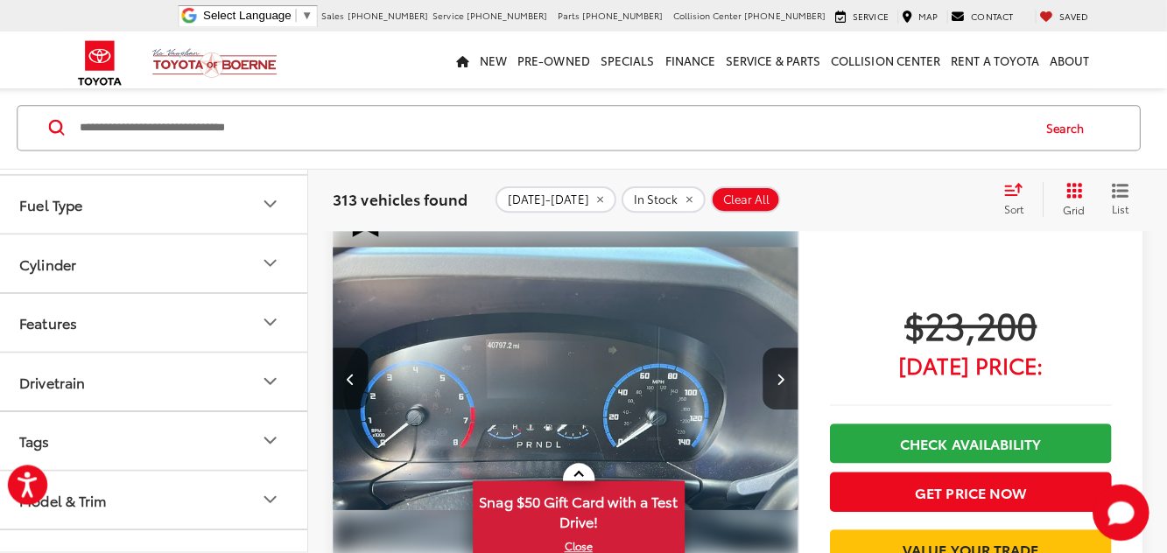
click at [781, 369] on icon "Next image" at bounding box center [783, 375] width 8 height 12
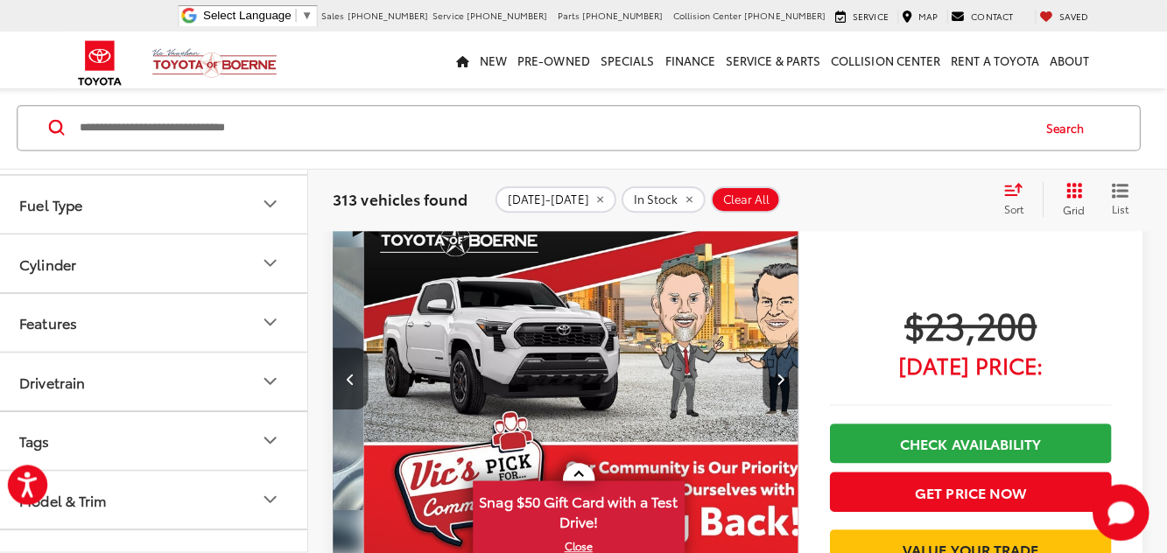
scroll to position [0, 1857]
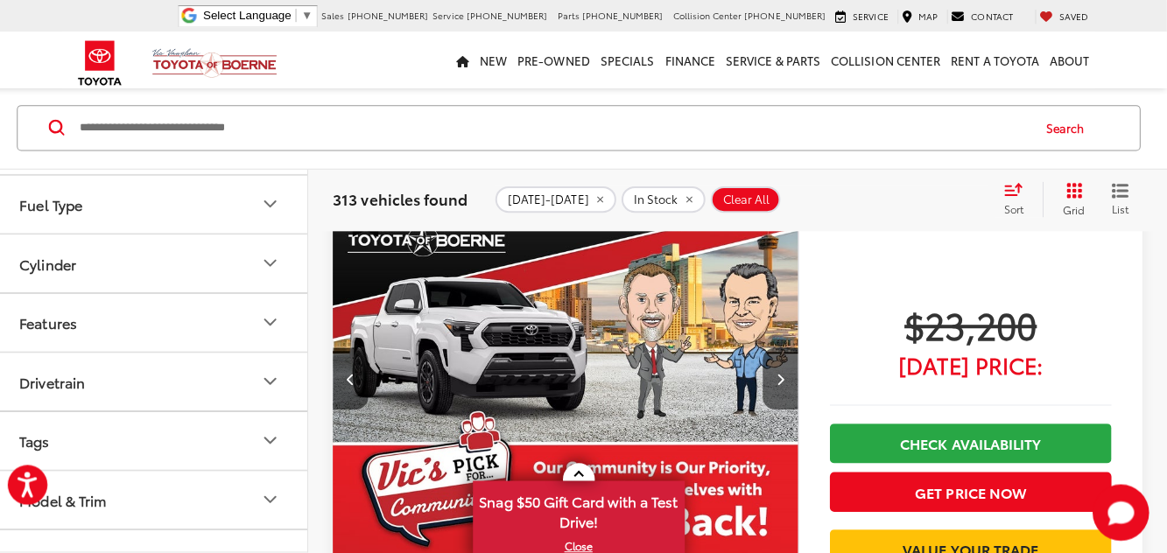
click at [786, 361] on button "Next image" at bounding box center [783, 375] width 35 height 61
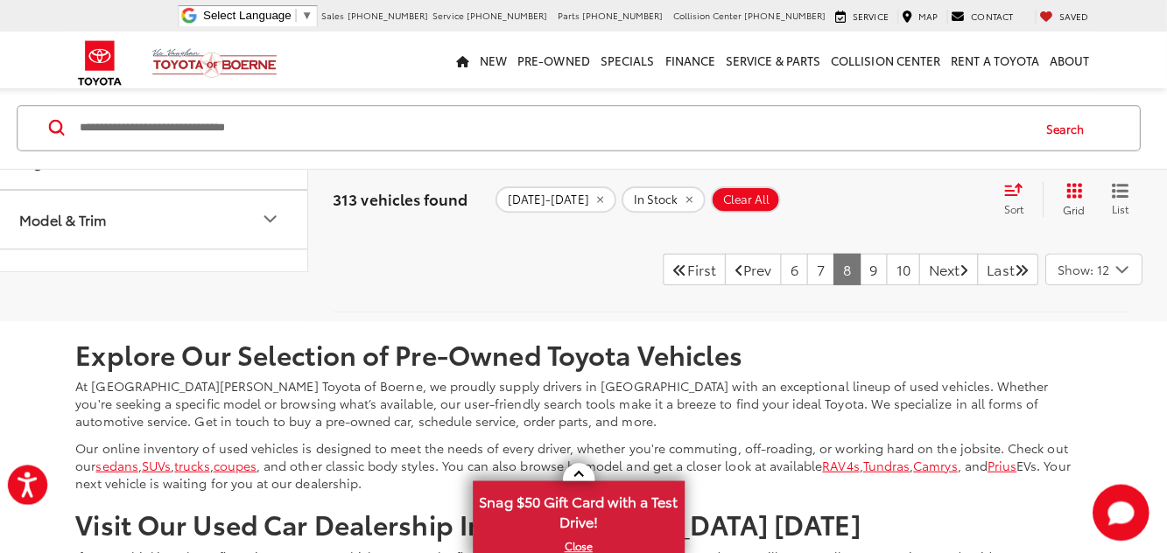
scroll to position [8555, 0]
click at [862, 261] on link "9" at bounding box center [875, 268] width 27 height 32
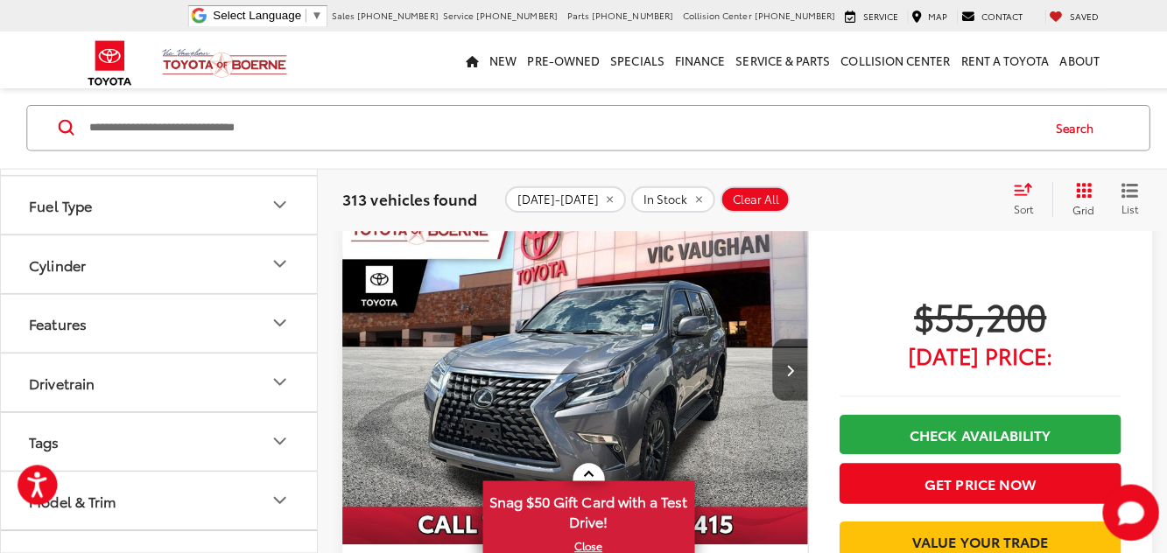
scroll to position [2316, 0]
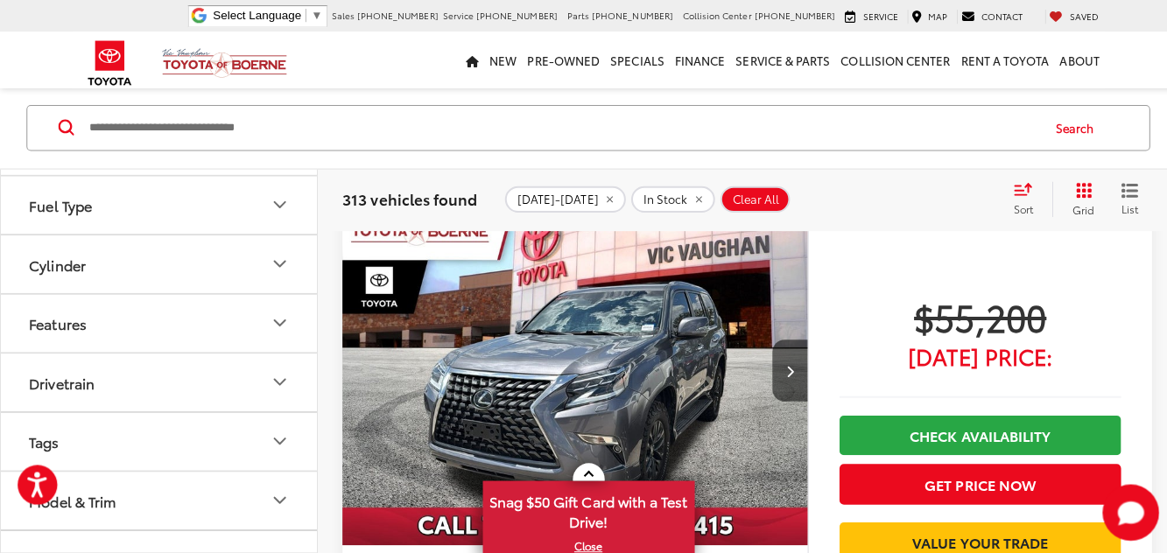
click at [784, 362] on icon "Next image" at bounding box center [783, 368] width 8 height 12
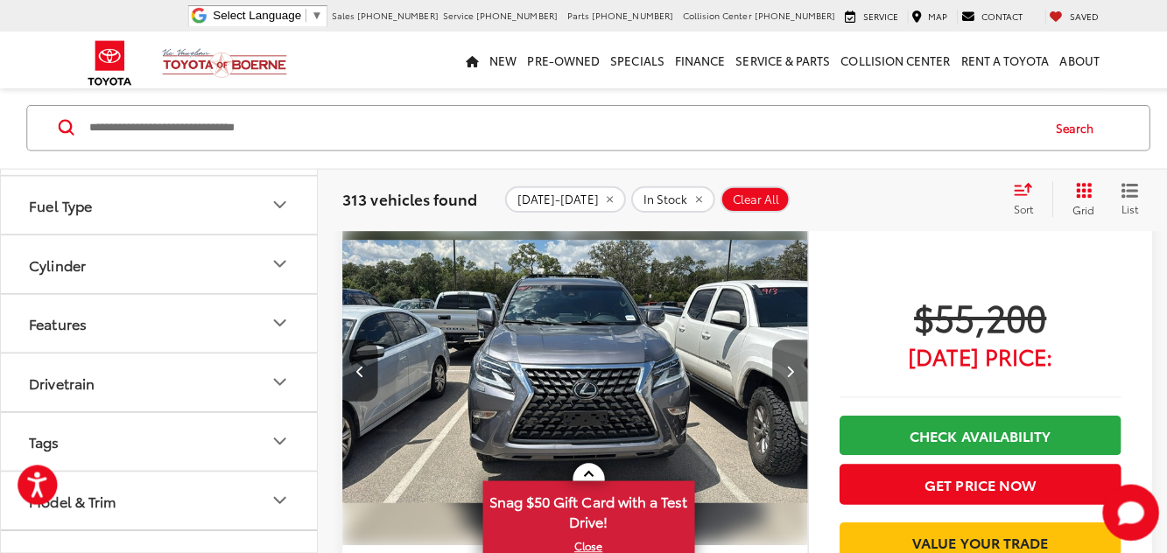
click at [774, 362] on button "Next image" at bounding box center [783, 367] width 35 height 61
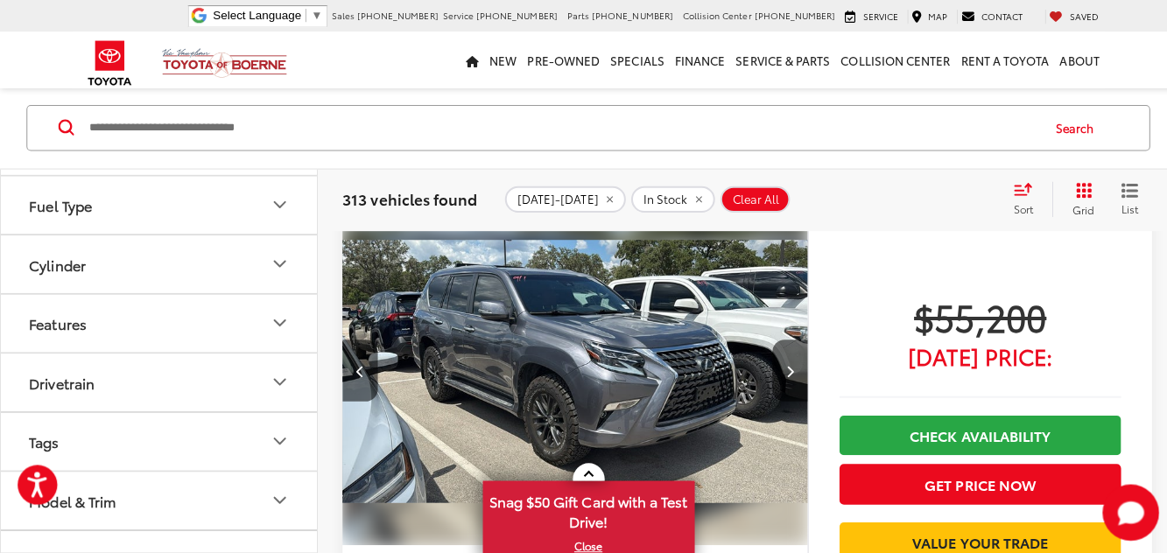
click at [781, 362] on icon "Next image" at bounding box center [783, 368] width 8 height 12
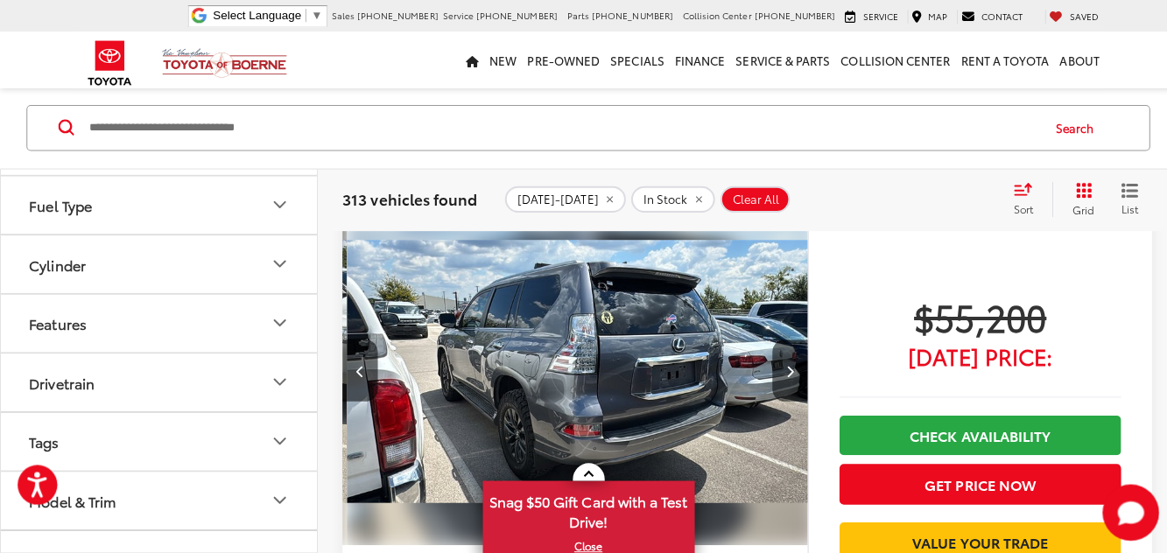
scroll to position [0, 1393]
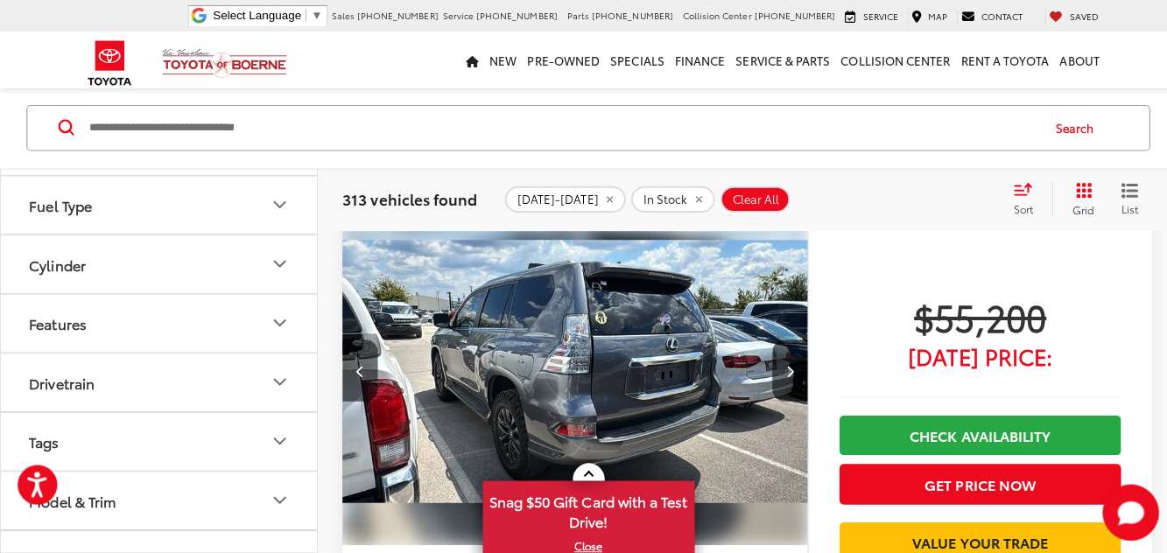
click at [791, 346] on button "Next image" at bounding box center [783, 367] width 35 height 61
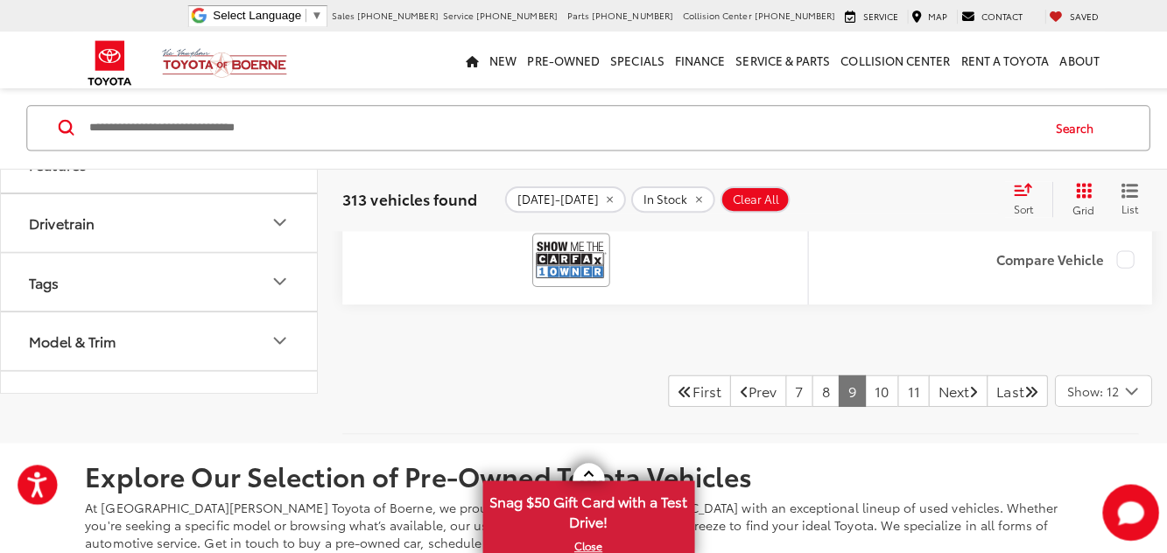
scroll to position [8444, 0]
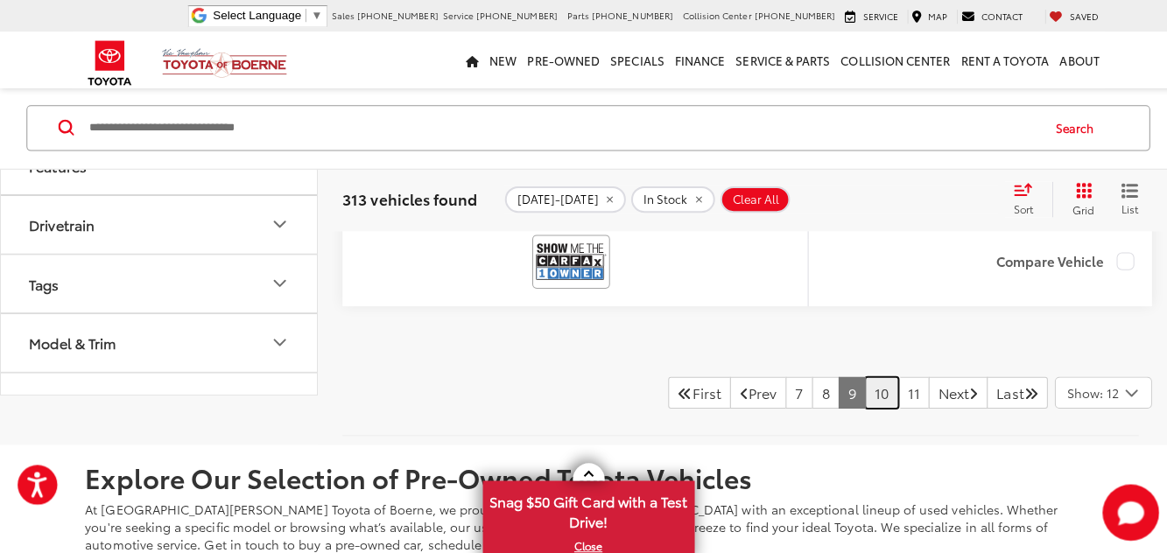
click at [858, 405] on link "10" at bounding box center [874, 390] width 33 height 32
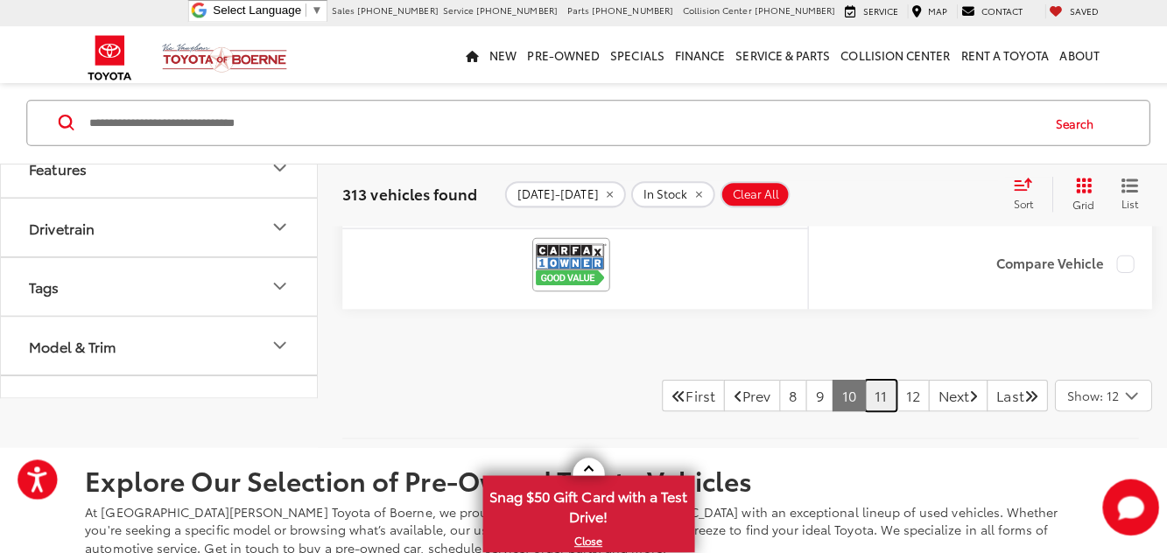
scroll to position [8466, 0]
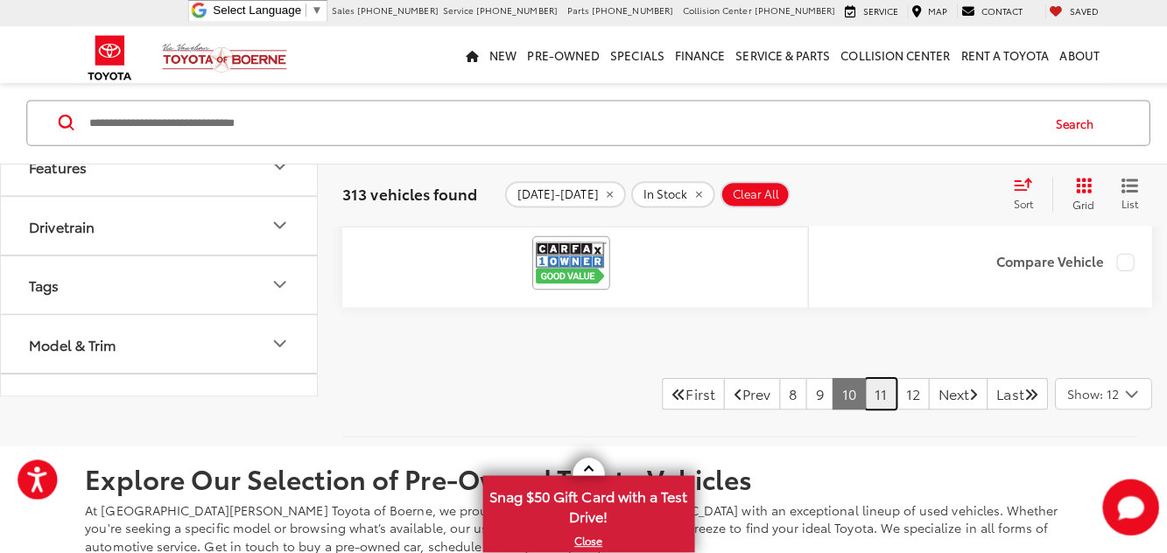
click at [858, 390] on link "11" at bounding box center [874, 396] width 32 height 32
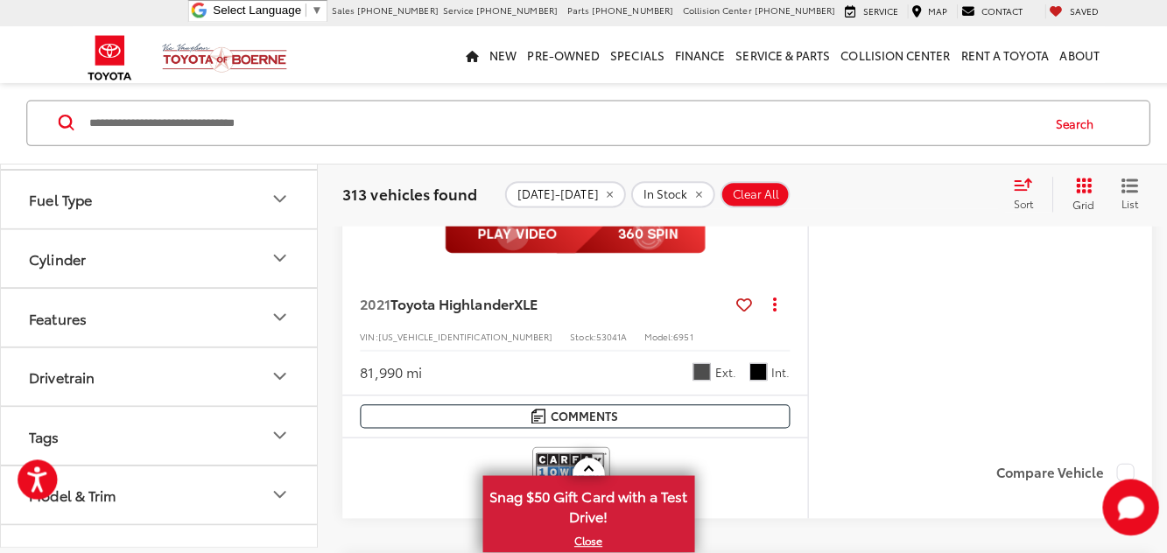
scroll to position [4690, 0]
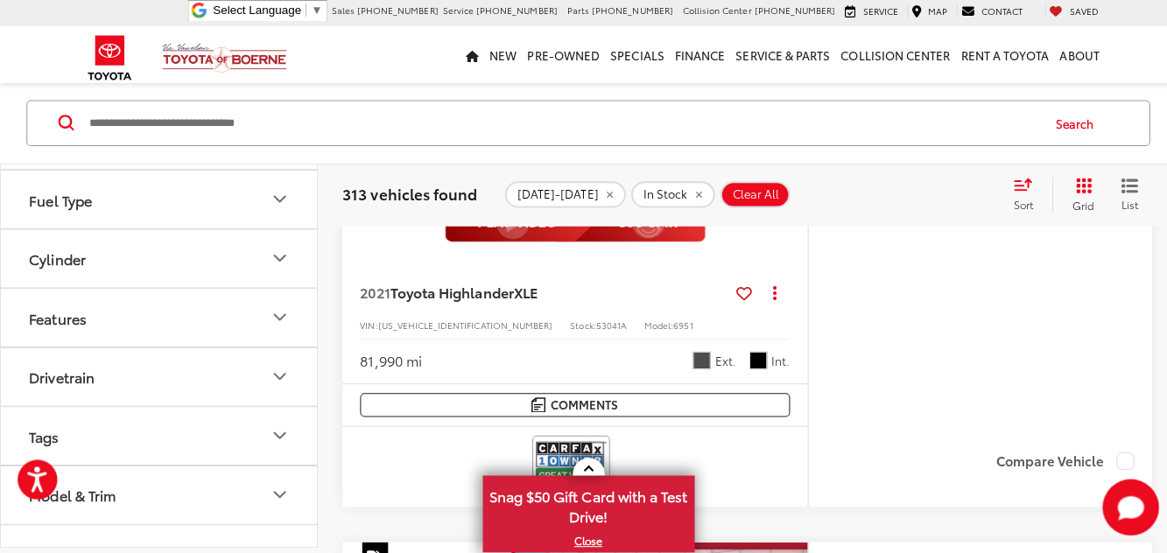
click at [278, 502] on button "Model & Trim" at bounding box center [158, 495] width 315 height 57
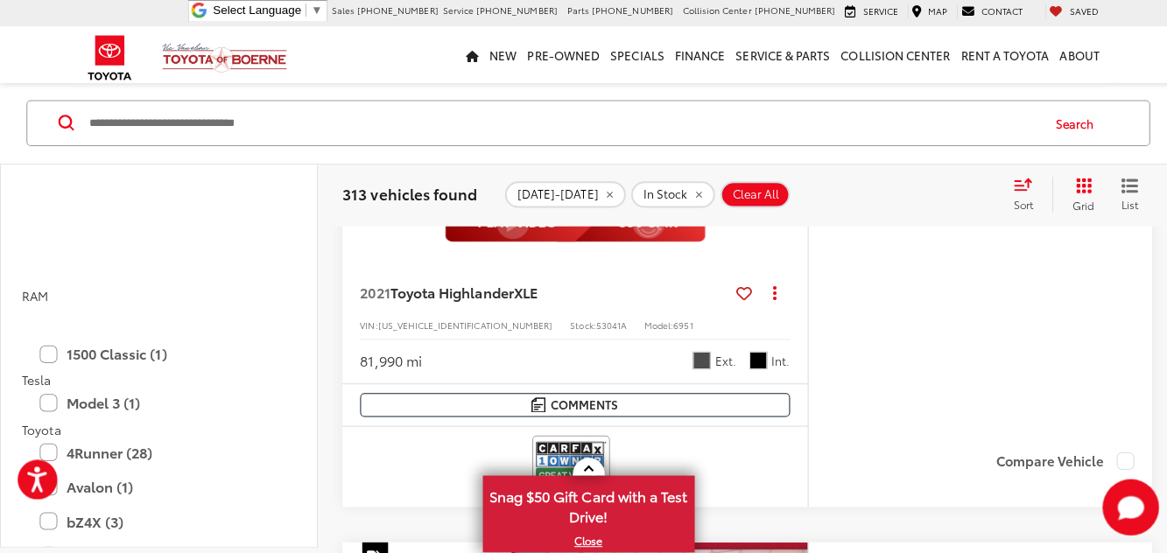
scroll to position [3553, 0]
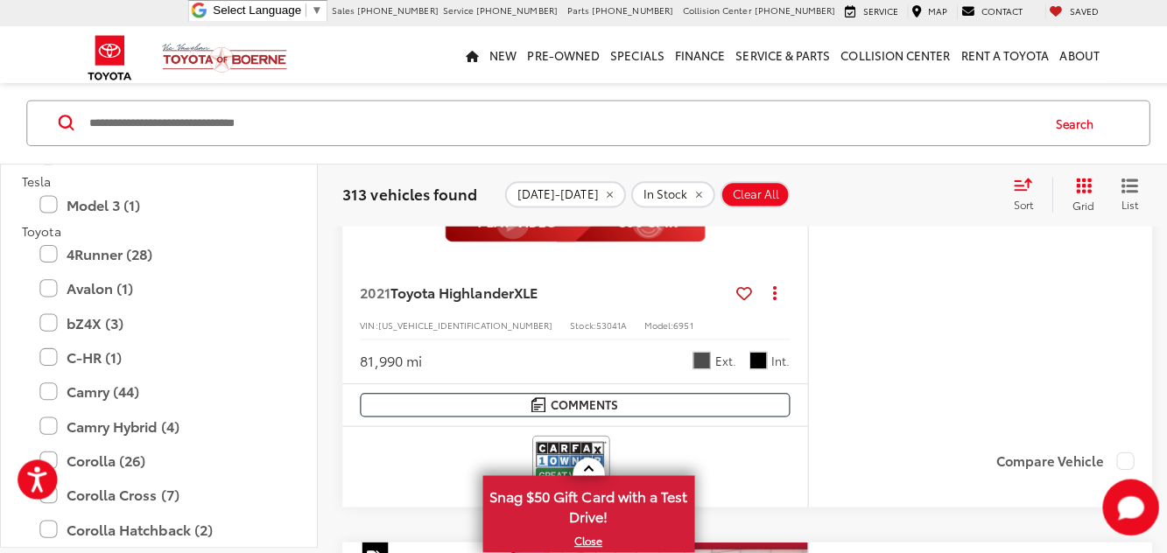
click at [62, 412] on label "Camry Hybrid (4)" at bounding box center [157, 427] width 236 height 31
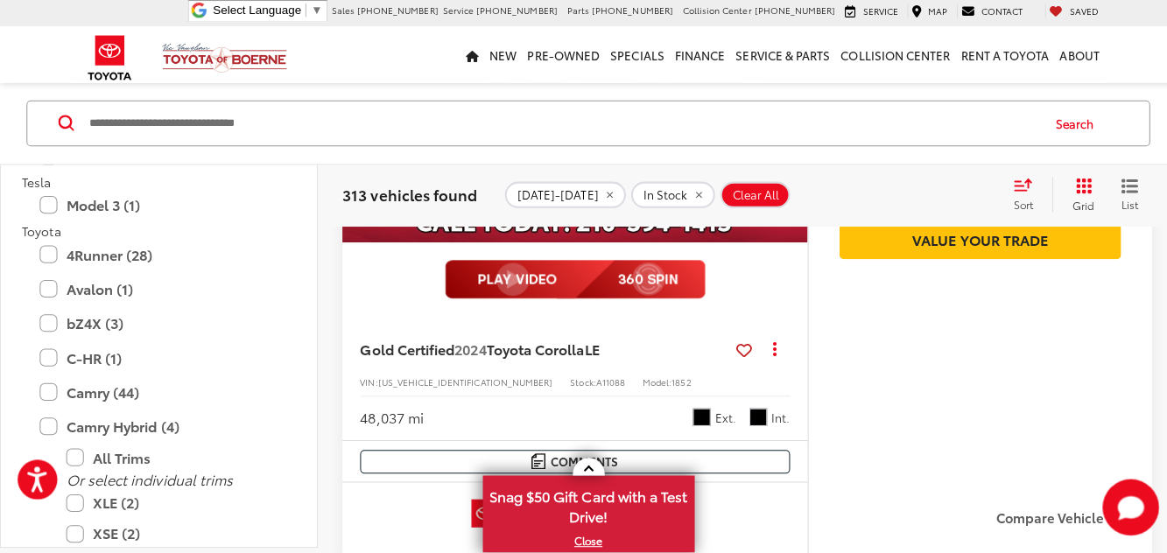
scroll to position [179, 0]
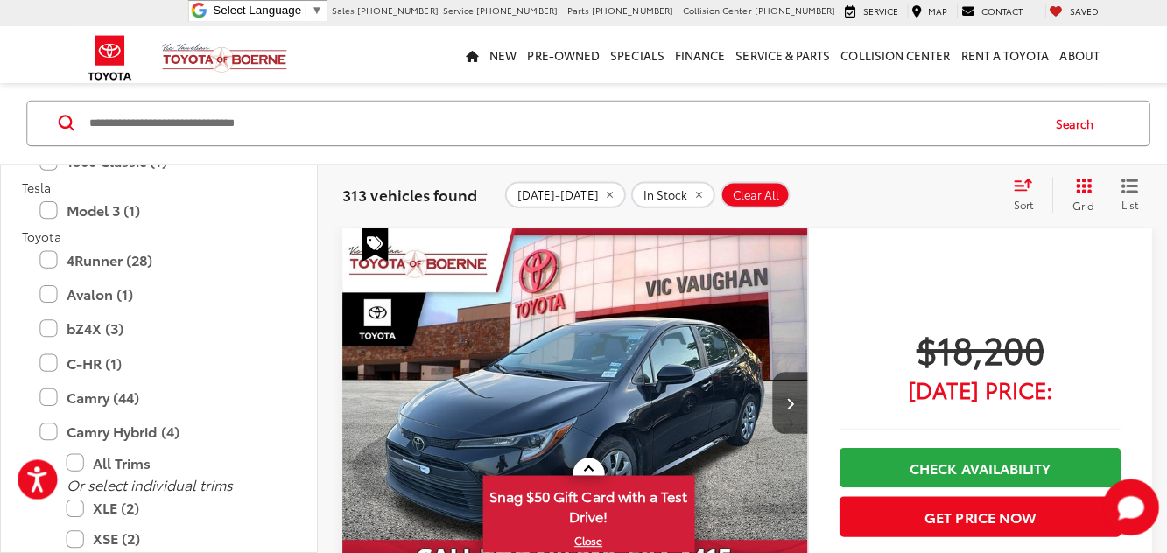
click at [65, 394] on label "Camry (44)" at bounding box center [157, 399] width 236 height 31
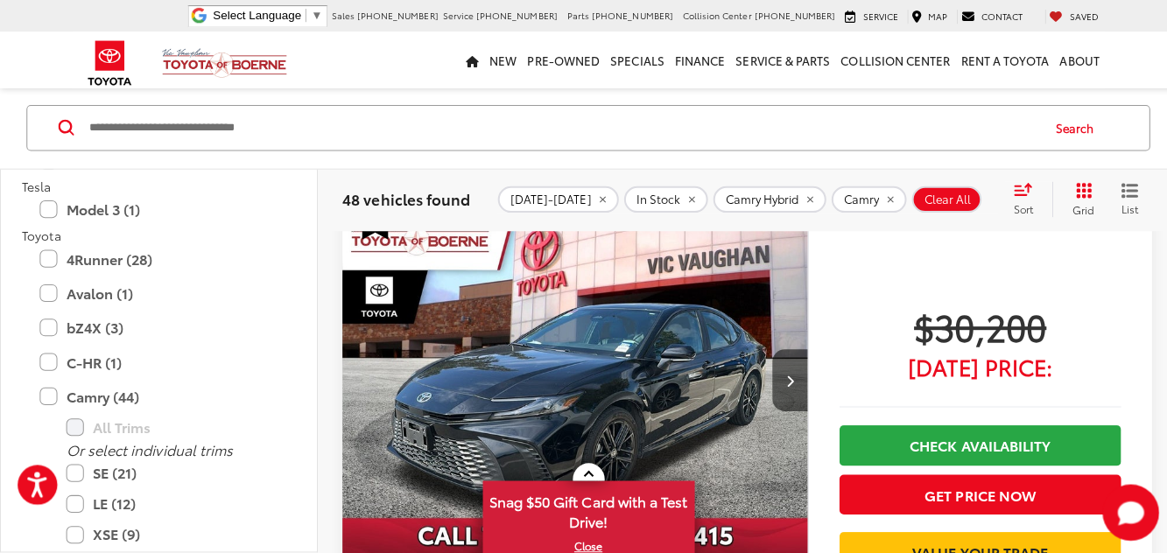
scroll to position [7896, 0]
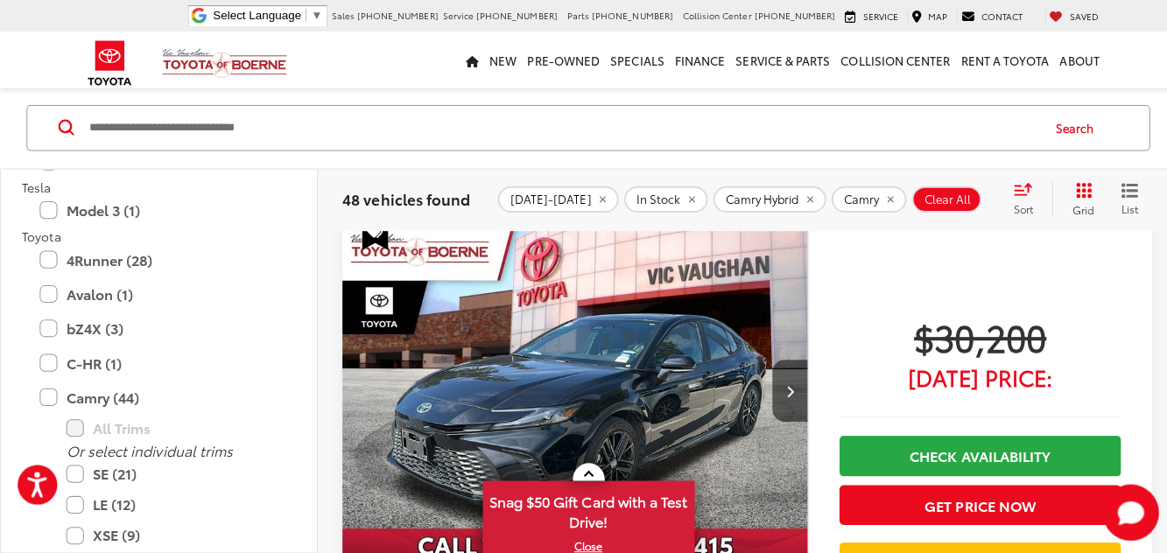
click at [778, 385] on button "Next image" at bounding box center [783, 387] width 35 height 61
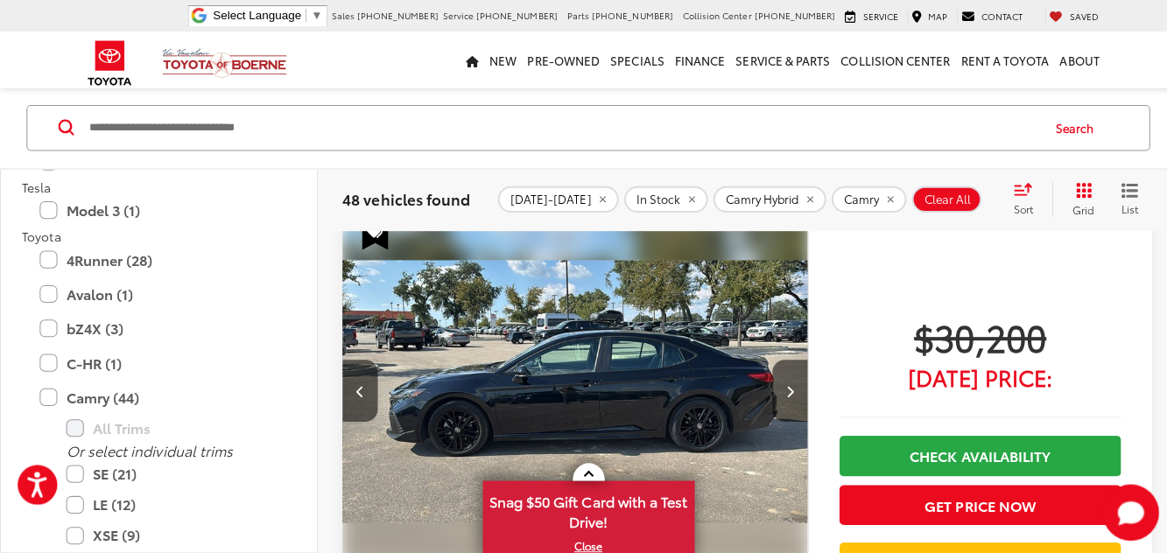
click at [778, 379] on button "Next image" at bounding box center [783, 387] width 35 height 61
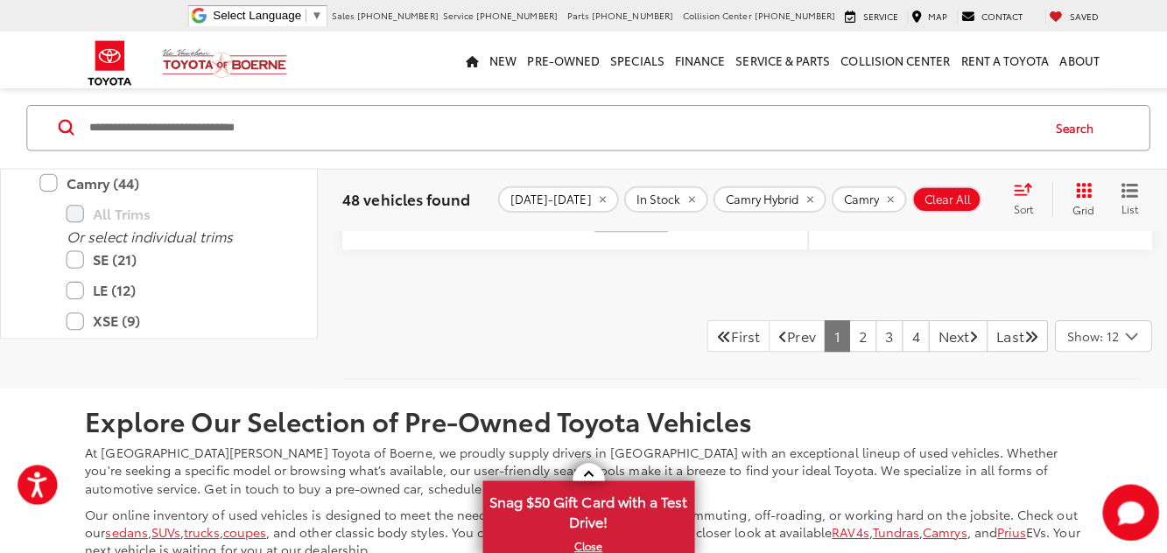
scroll to position [8527, 0]
click at [842, 327] on link "2" at bounding box center [855, 335] width 27 height 32
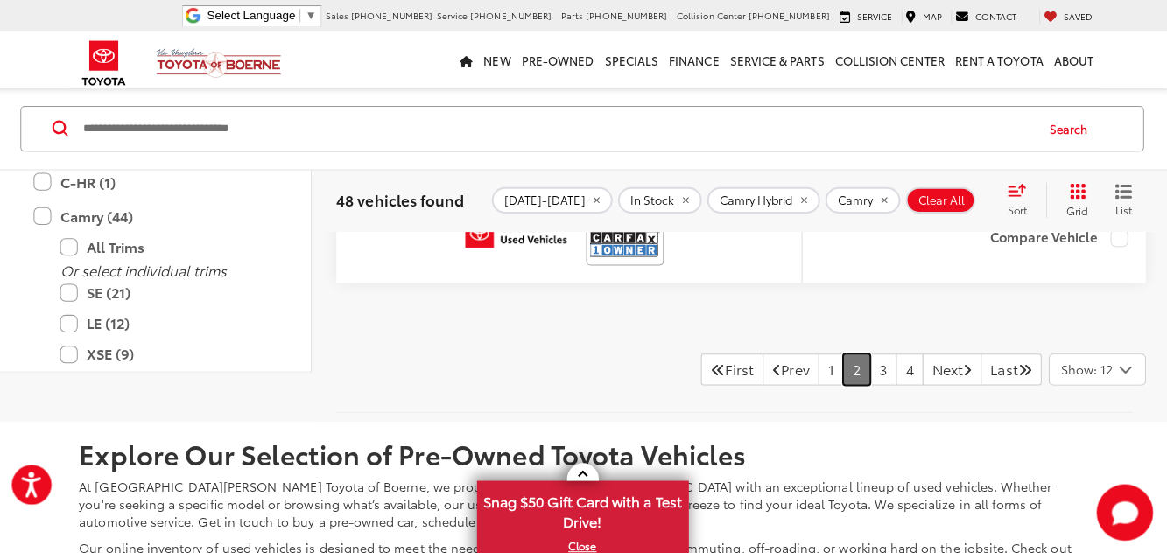
scroll to position [8413, 0]
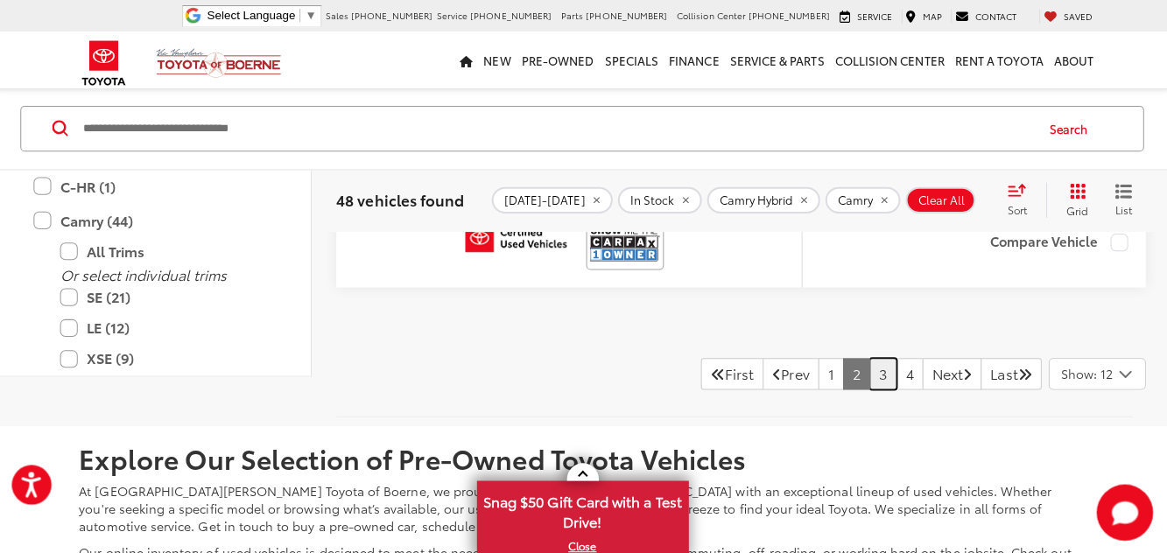
click at [868, 370] on link "3" at bounding box center [881, 371] width 27 height 32
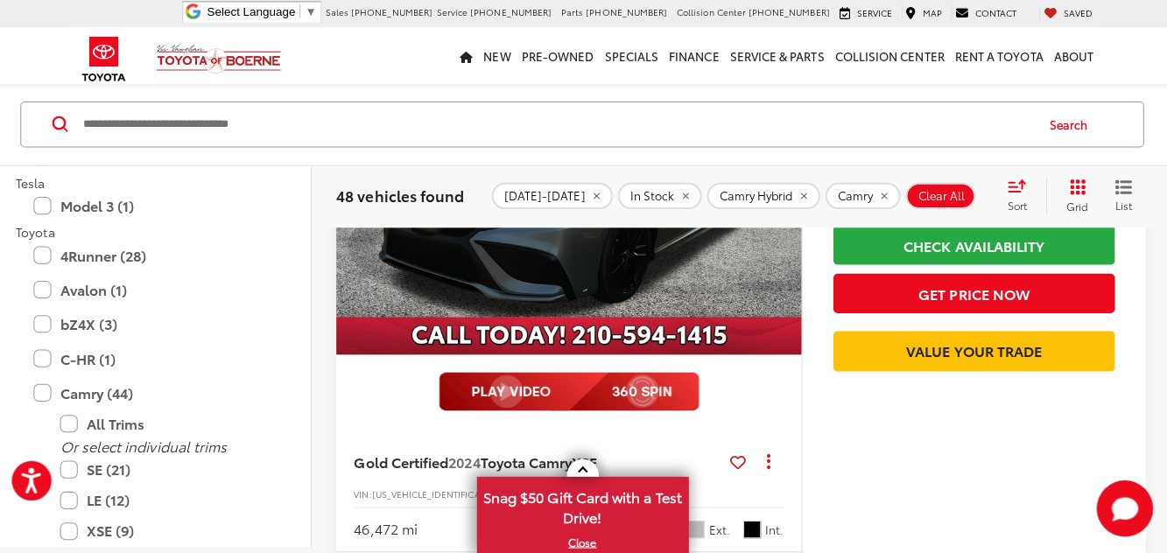
scroll to position [1067, 0]
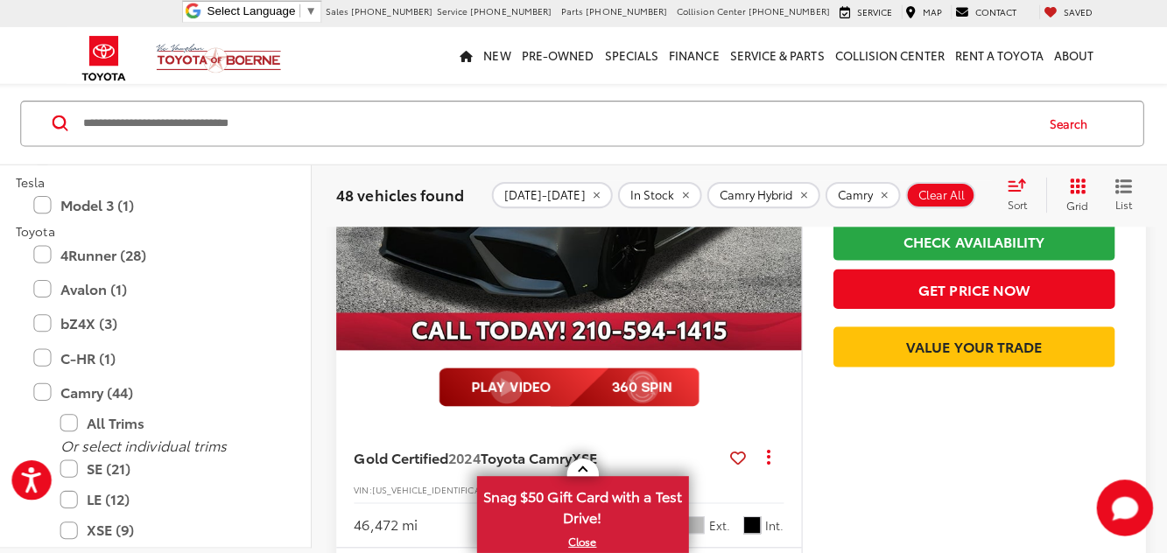
click at [720, 291] on img "2024 Toyota Camry XSE 0" at bounding box center [571, 179] width 464 height 348
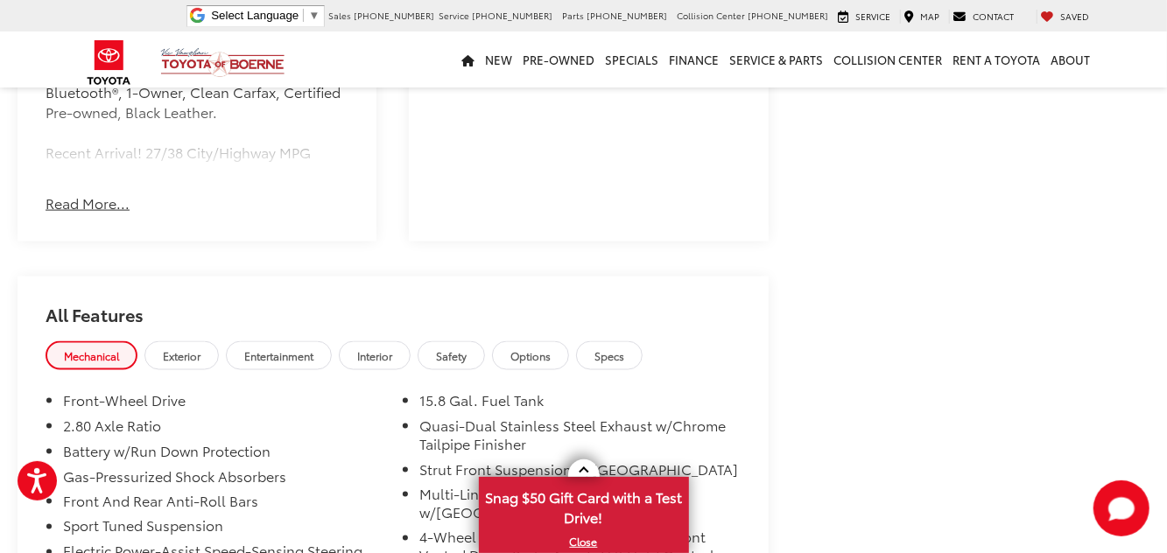
scroll to position [1245, 0]
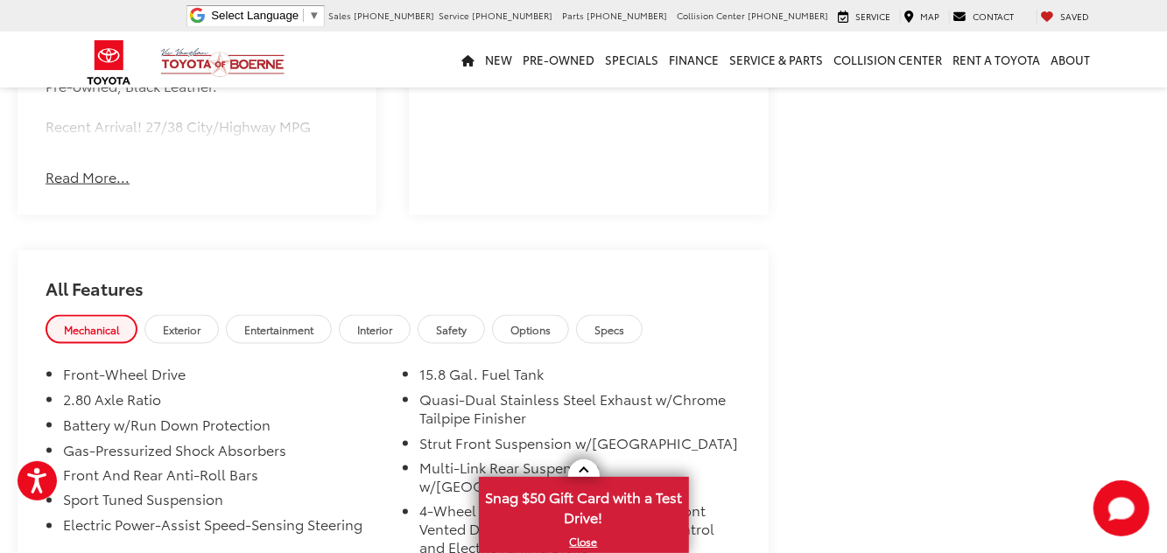
click at [181, 364] on div "Front-Wheel Drive 2.80 Axle Ratio Battery w/Run Down Protection Gas-Pressurized…" at bounding box center [393, 469] width 751 height 243
click at [195, 329] on span "Exterior" at bounding box center [182, 329] width 38 height 15
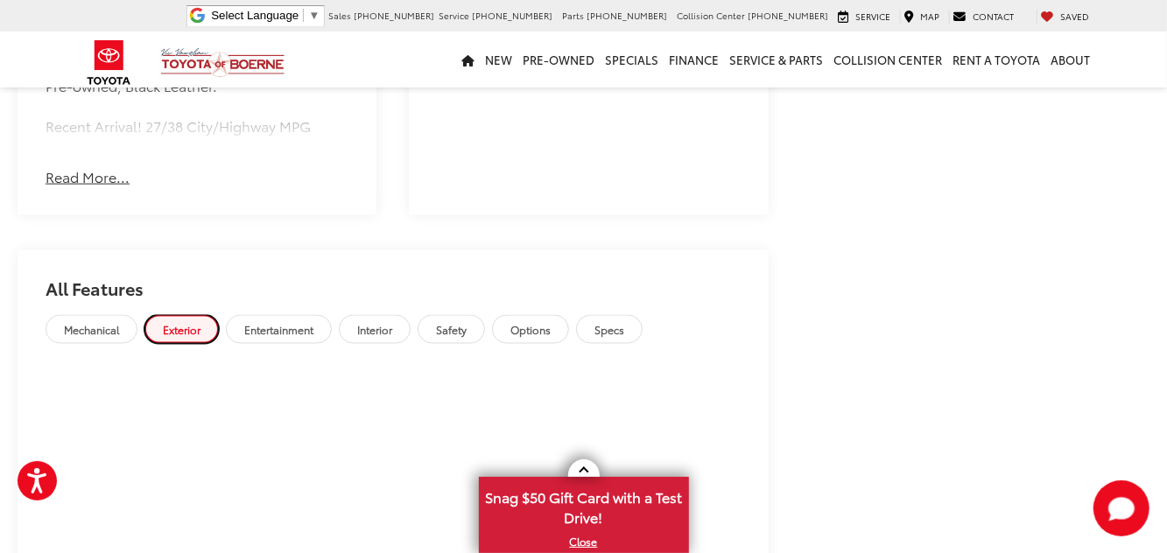
click at [189, 319] on link "Exterior" at bounding box center [181, 329] width 74 height 29
click at [193, 336] on link "Exterior" at bounding box center [181, 329] width 74 height 29
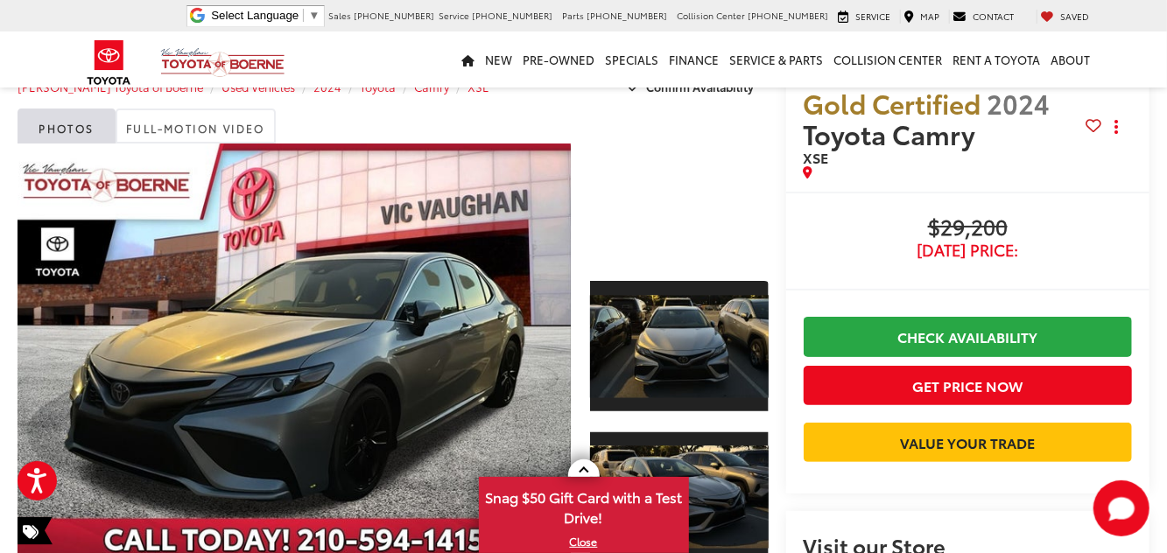
scroll to position [0, 0]
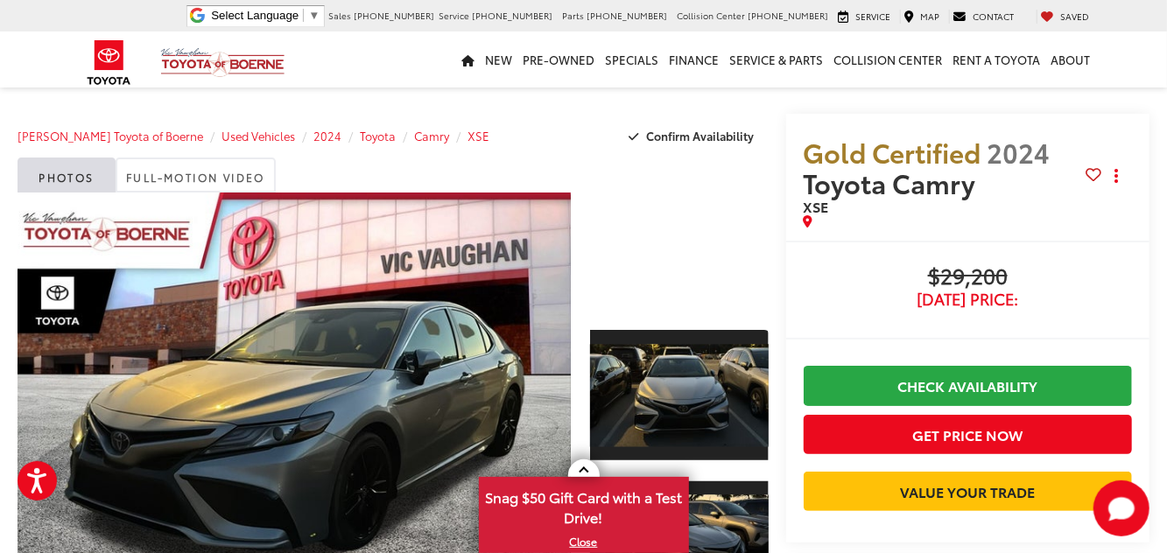
click at [643, 263] on div at bounding box center [679, 252] width 179 height 119
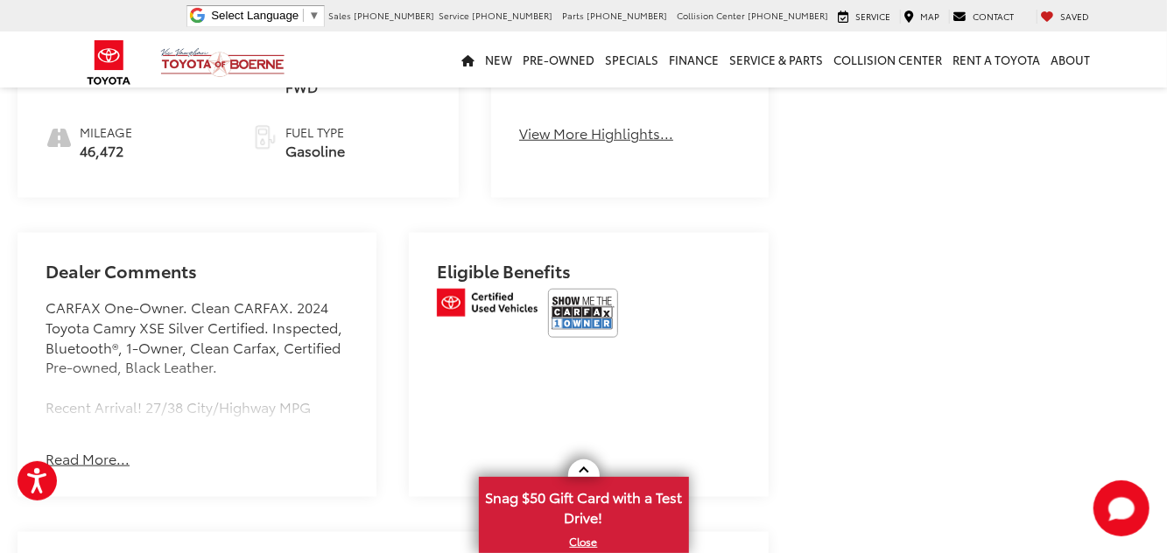
scroll to position [903, 0]
click at [88, 466] on button "Read More..." at bounding box center [88, 457] width 84 height 20
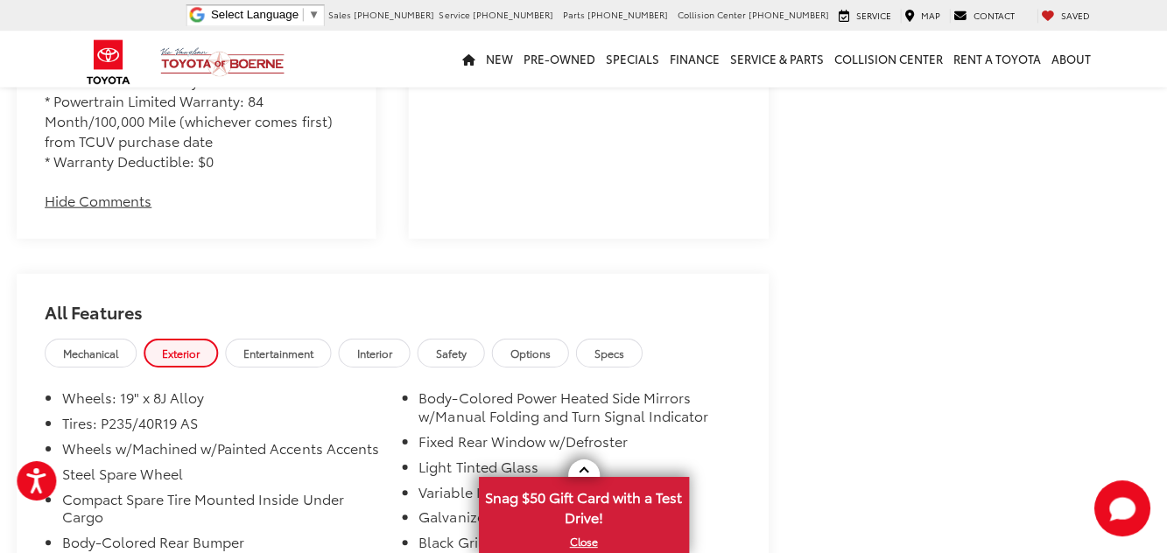
scroll to position [1597, 0]
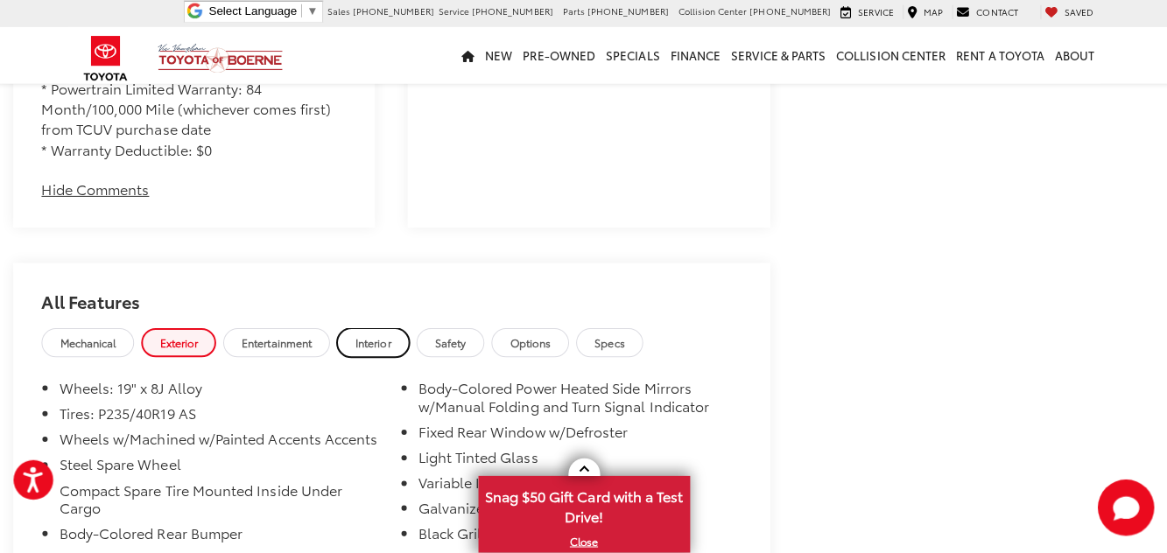
click at [383, 344] on span "Interior" at bounding box center [374, 344] width 35 height 15
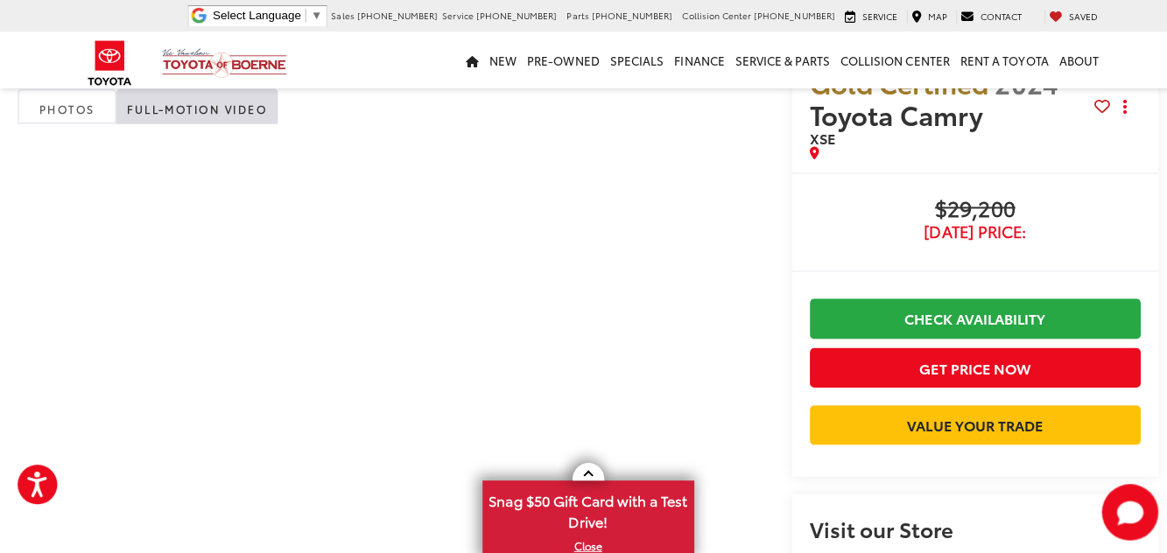
scroll to position [0, 0]
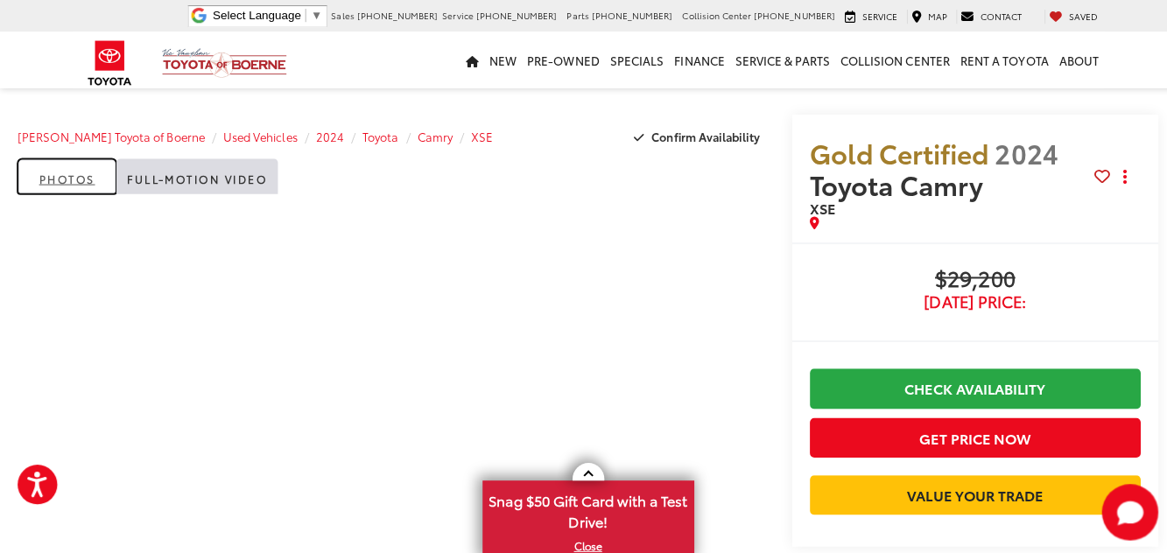
click at [61, 191] on link "Photos" at bounding box center [67, 175] width 98 height 35
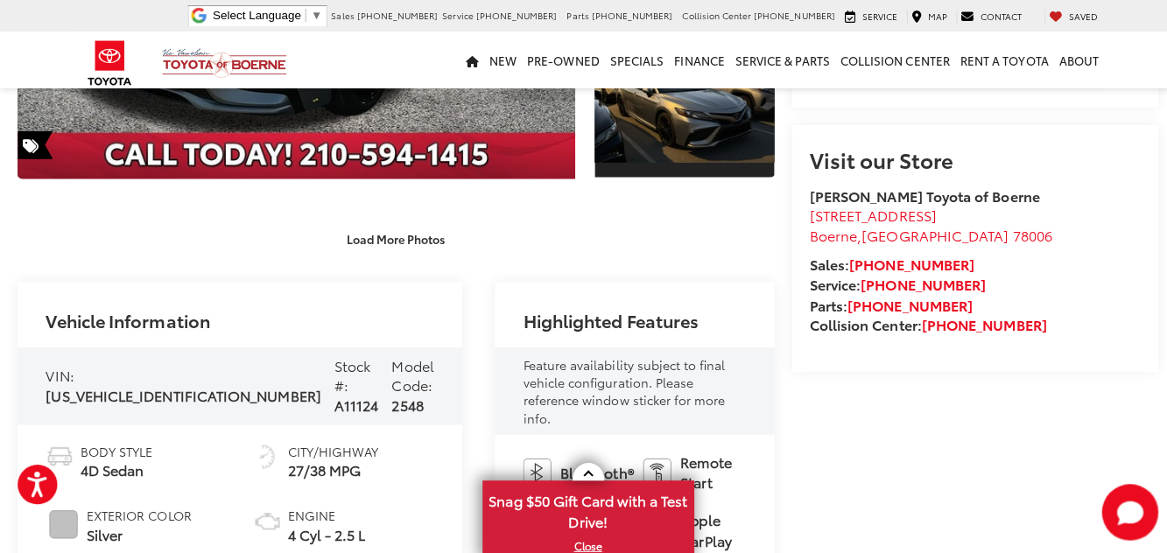
scroll to position [436, 0]
click at [386, 235] on button "Load More Photos" at bounding box center [393, 237] width 122 height 31
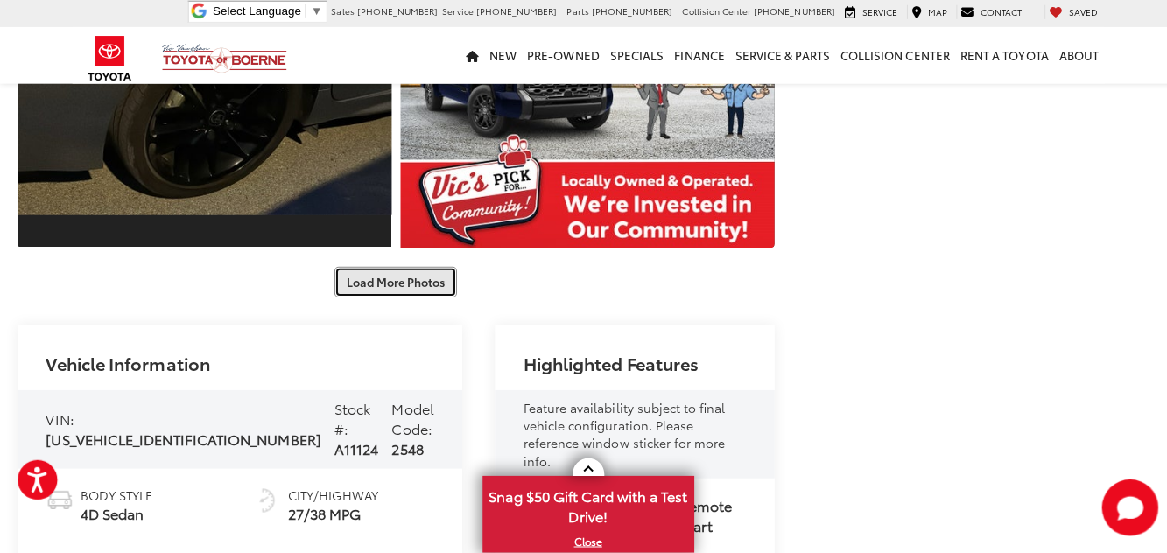
scroll to position [958, 0]
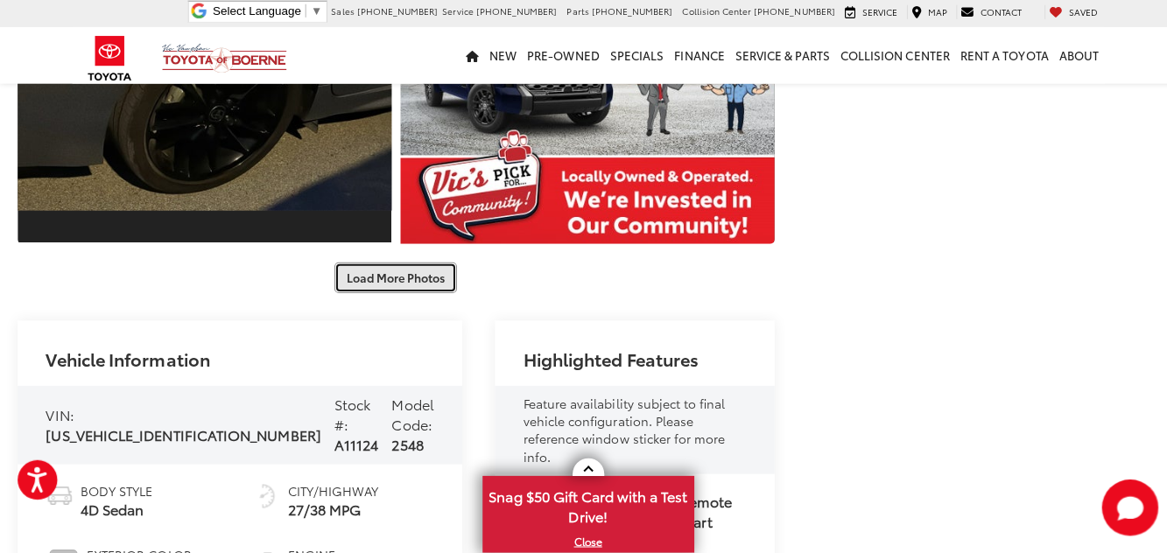
click at [414, 265] on button "Load More Photos" at bounding box center [393, 280] width 122 height 31
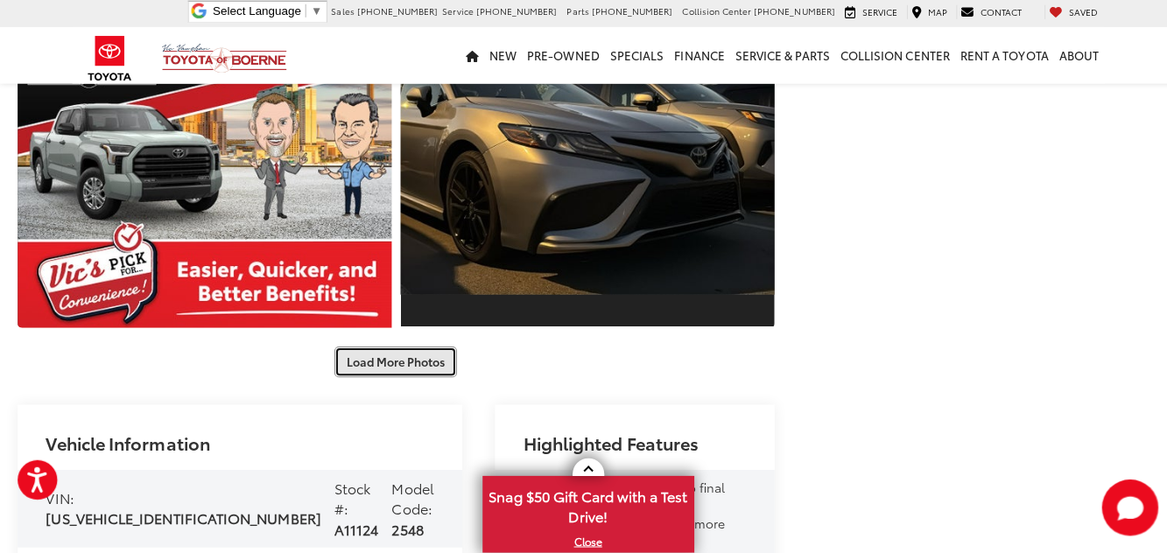
scroll to position [1458, 0]
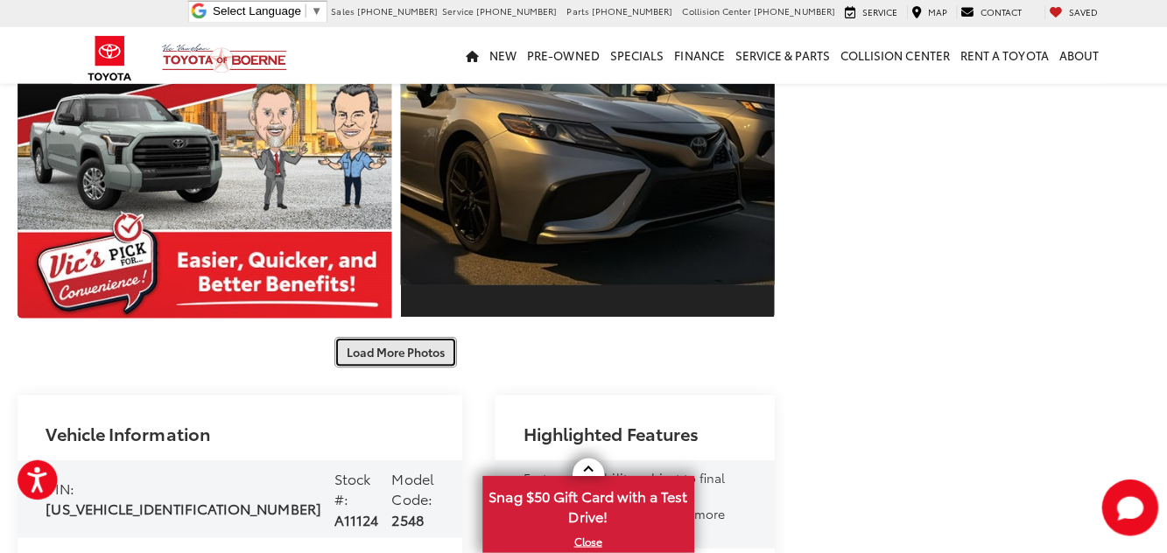
click at [423, 339] on button "Load More Photos" at bounding box center [393, 354] width 122 height 31
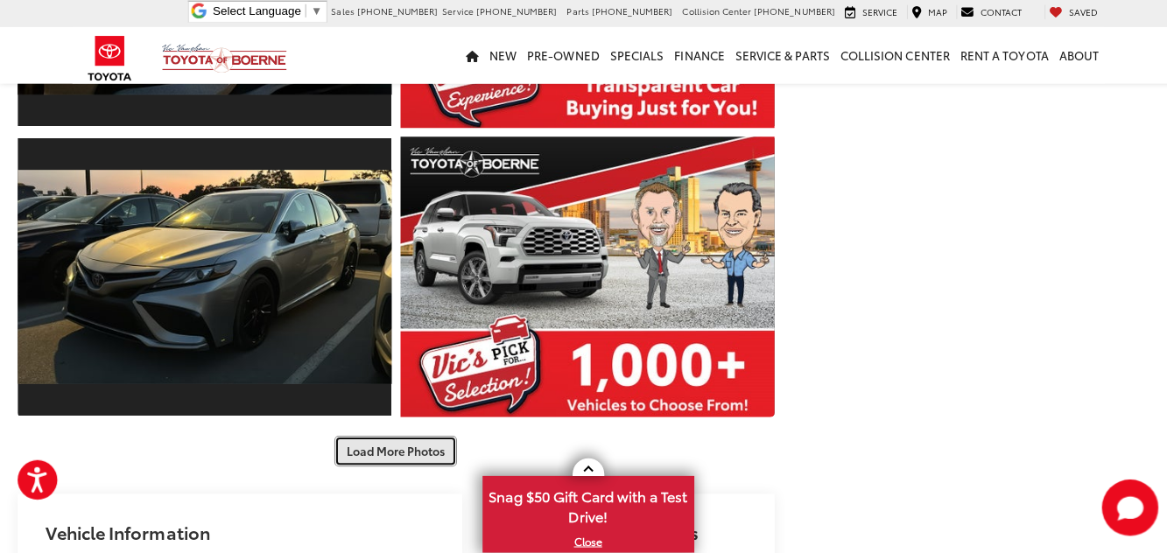
scroll to position [1941, 0]
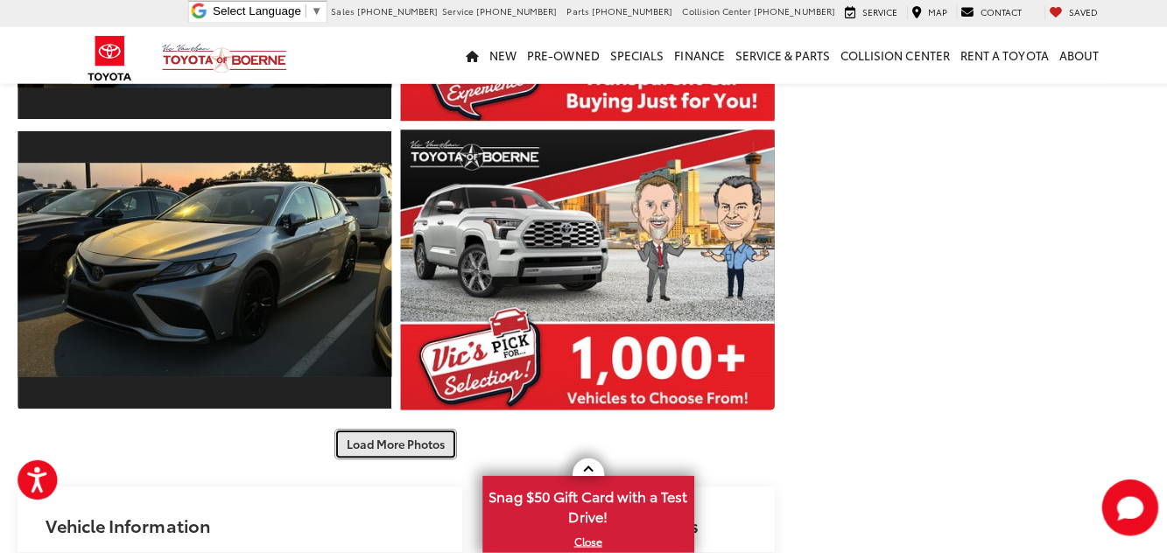
click at [411, 431] on button "Load More Photos" at bounding box center [393, 446] width 122 height 31
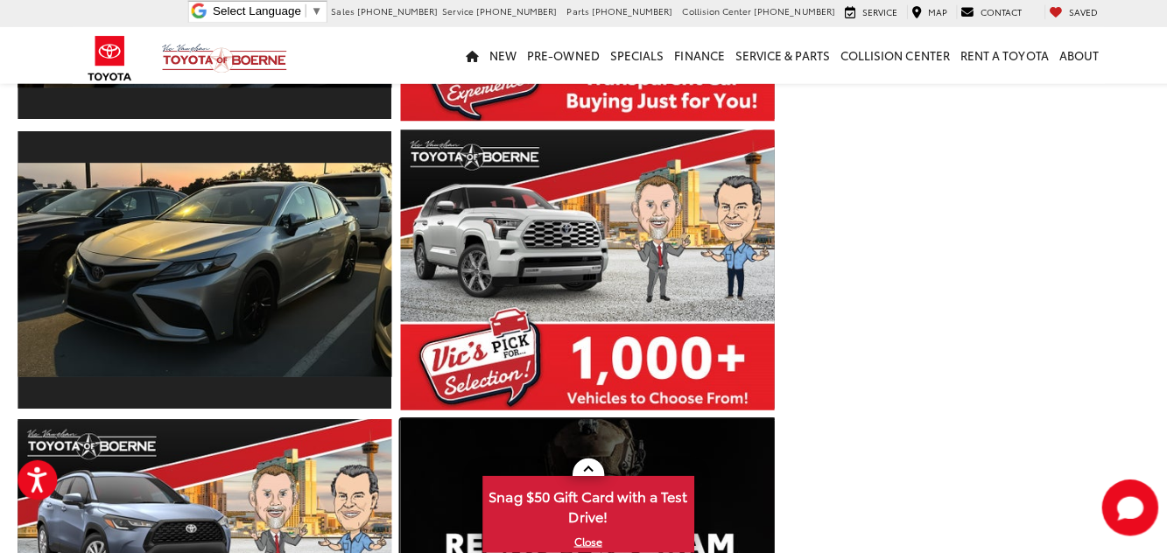
click at [735, 421] on link "Expand Photo 17" at bounding box center [582, 560] width 371 height 278
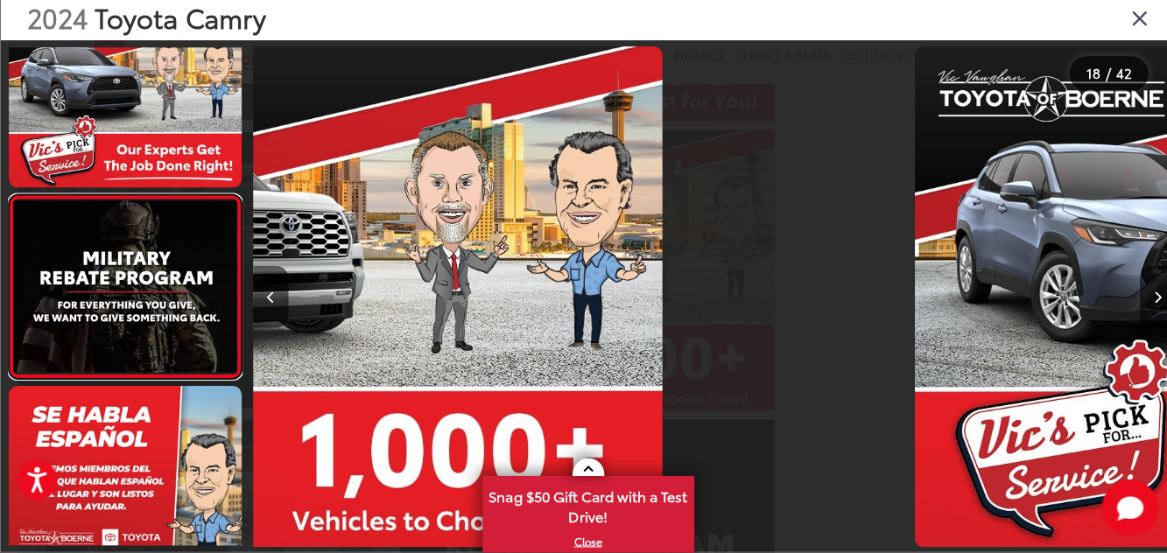
scroll to position [0, 15560]
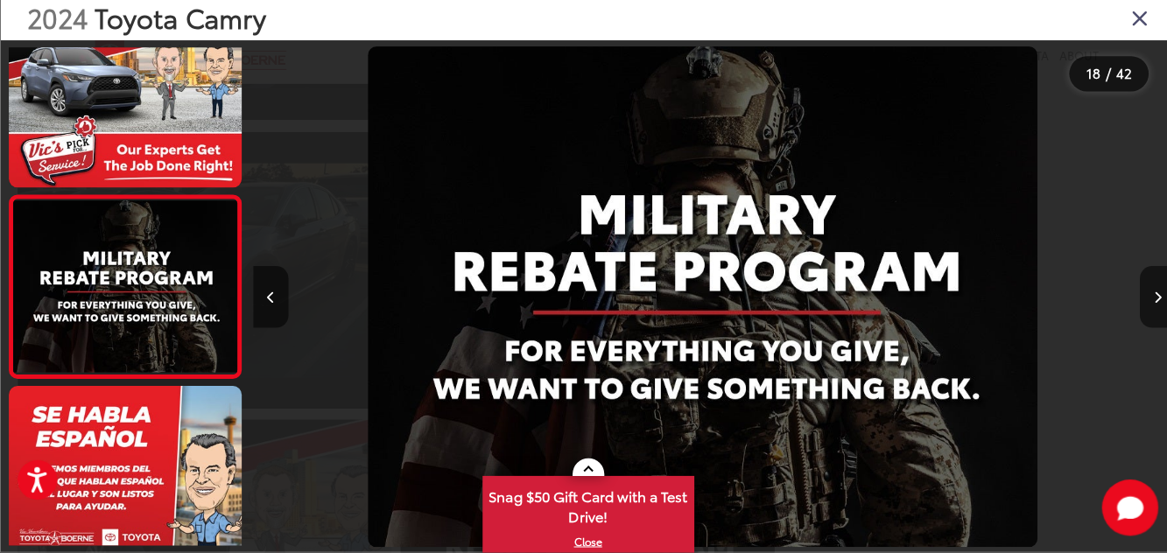
click at [1135, 330] on button "Next image" at bounding box center [1148, 299] width 35 height 61
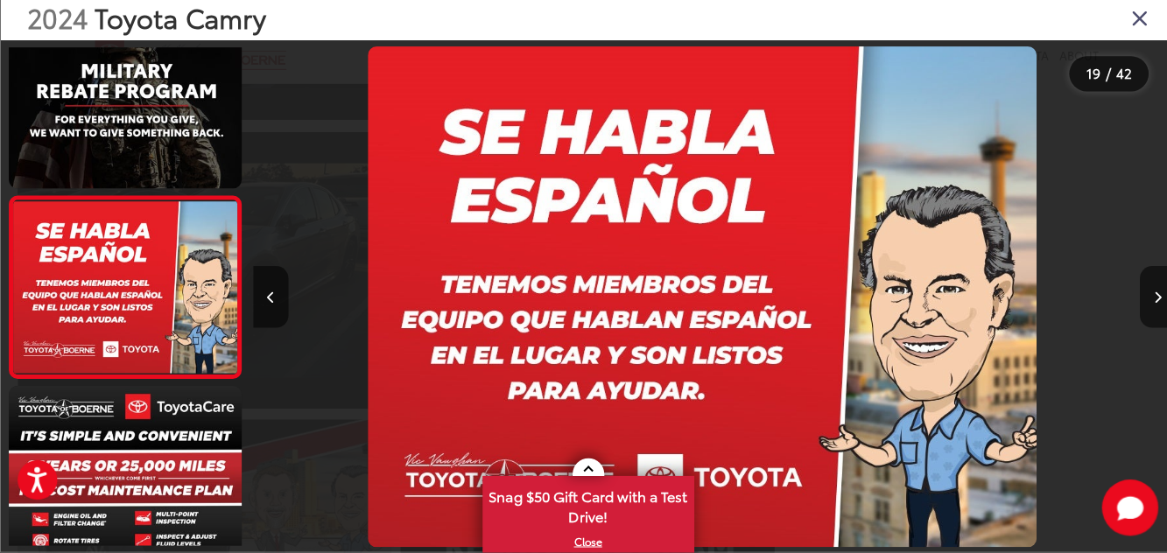
scroll to position [1941, 0]
